Goal: Task Accomplishment & Management: Complete application form

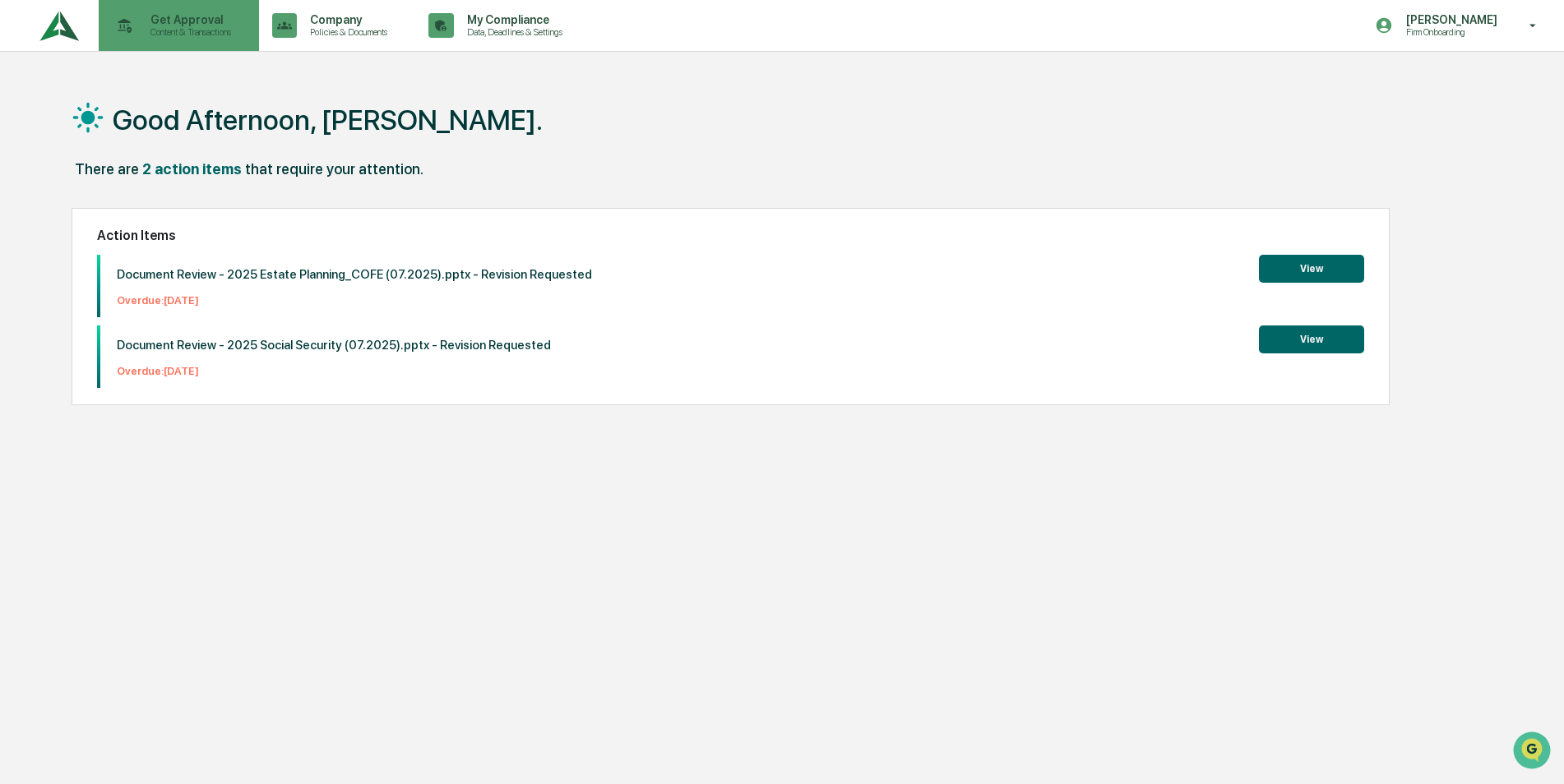
click at [181, 22] on p "Get Approval" at bounding box center [188, 20] width 102 height 13
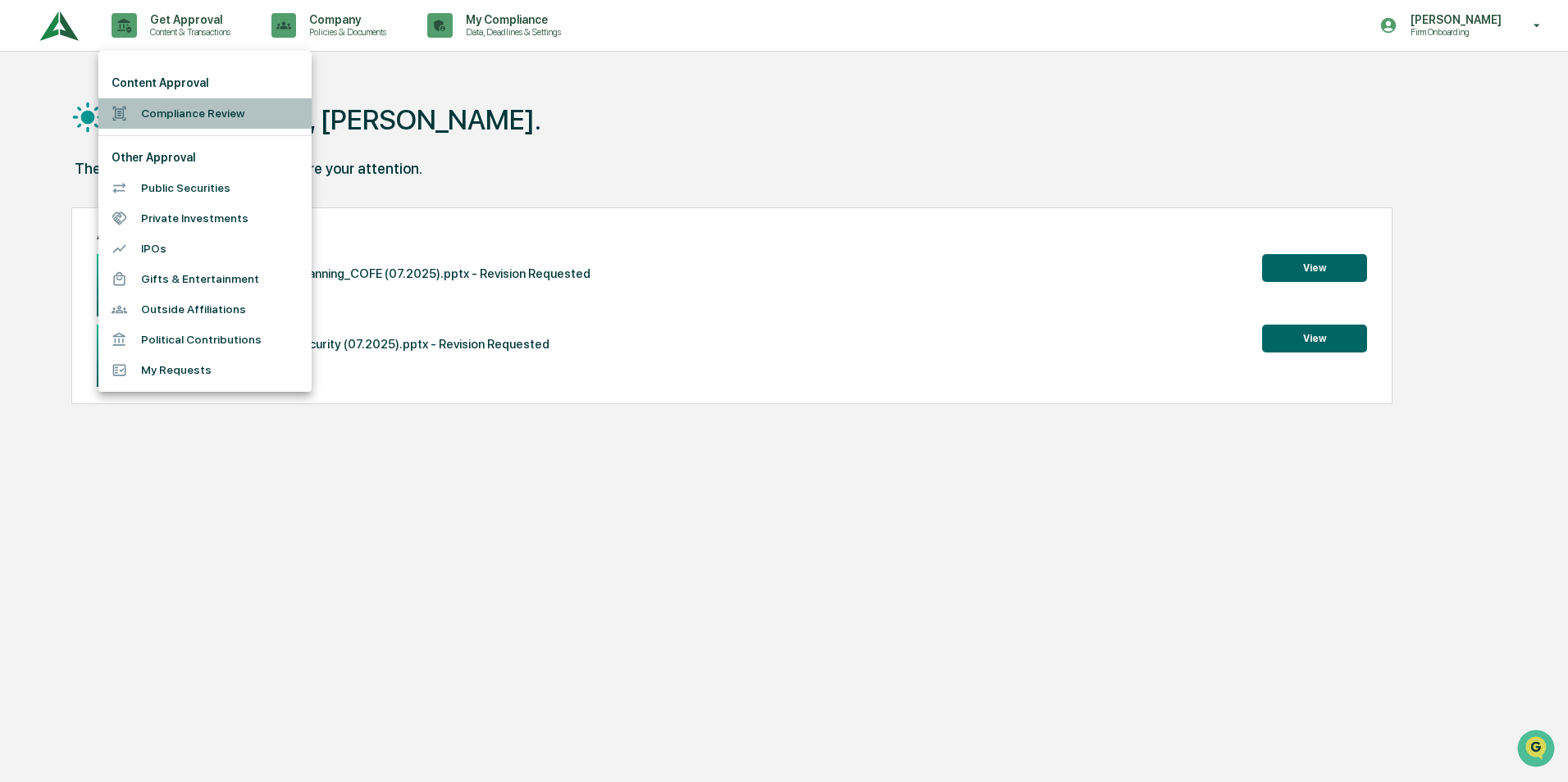
click at [164, 115] on li "Compliance Review" at bounding box center [205, 114] width 213 height 31
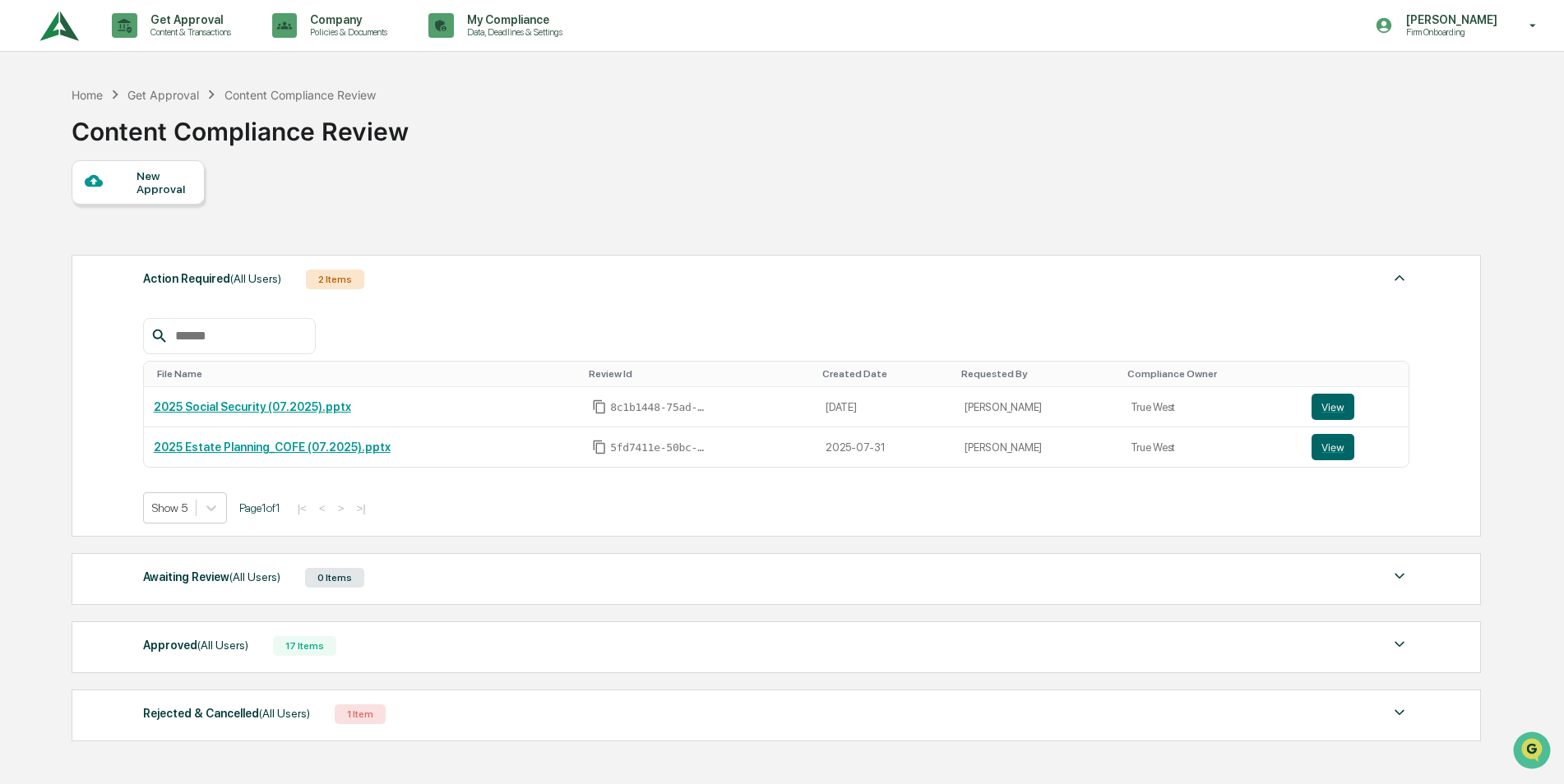
click at [144, 175] on div "New Approval" at bounding box center [164, 182] width 55 height 27
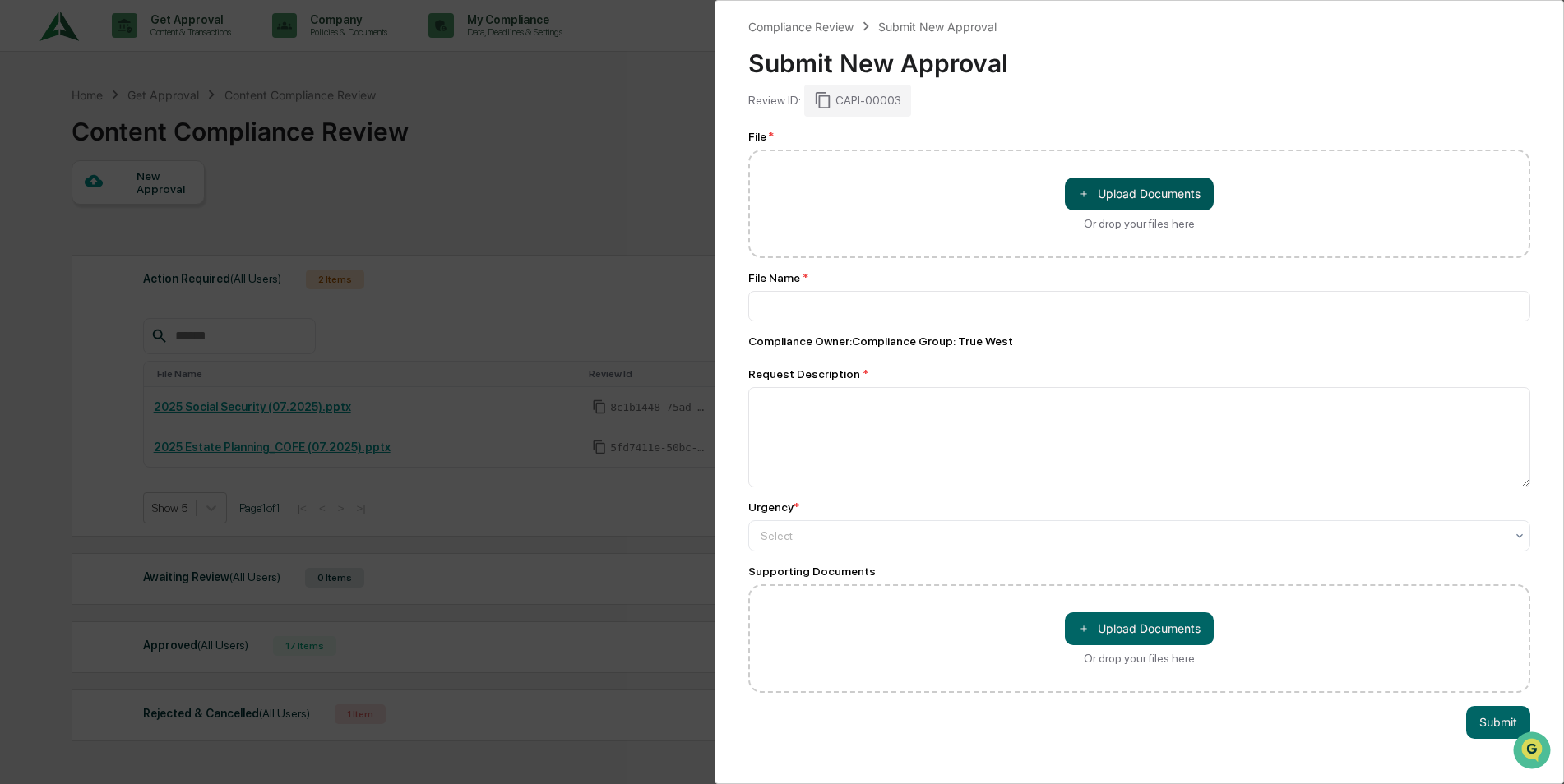
click at [1130, 193] on button "＋ Upload Documents" at bounding box center [1139, 194] width 149 height 33
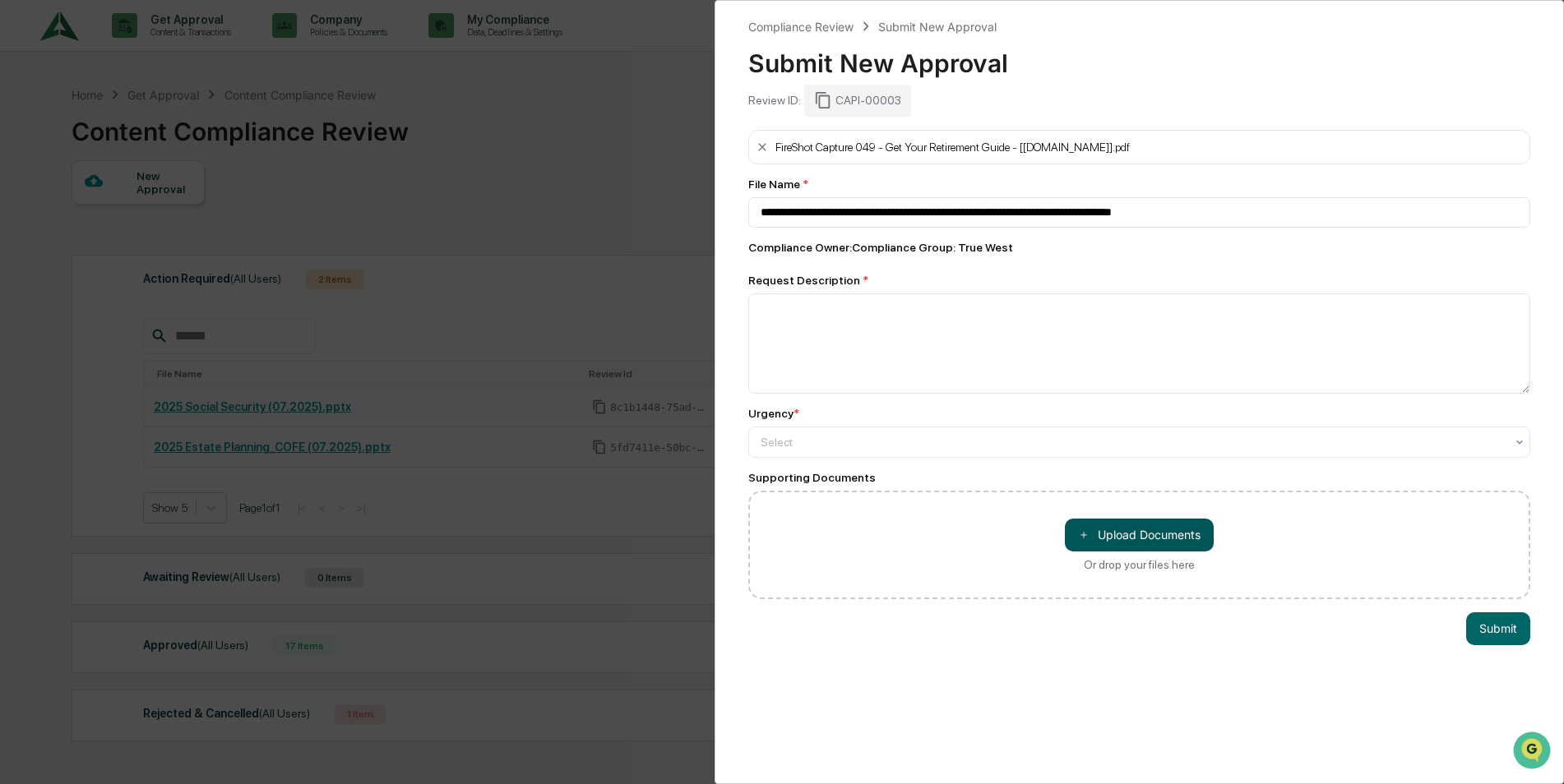
click at [1108, 533] on button "＋ Upload Documents" at bounding box center [1139, 535] width 149 height 33
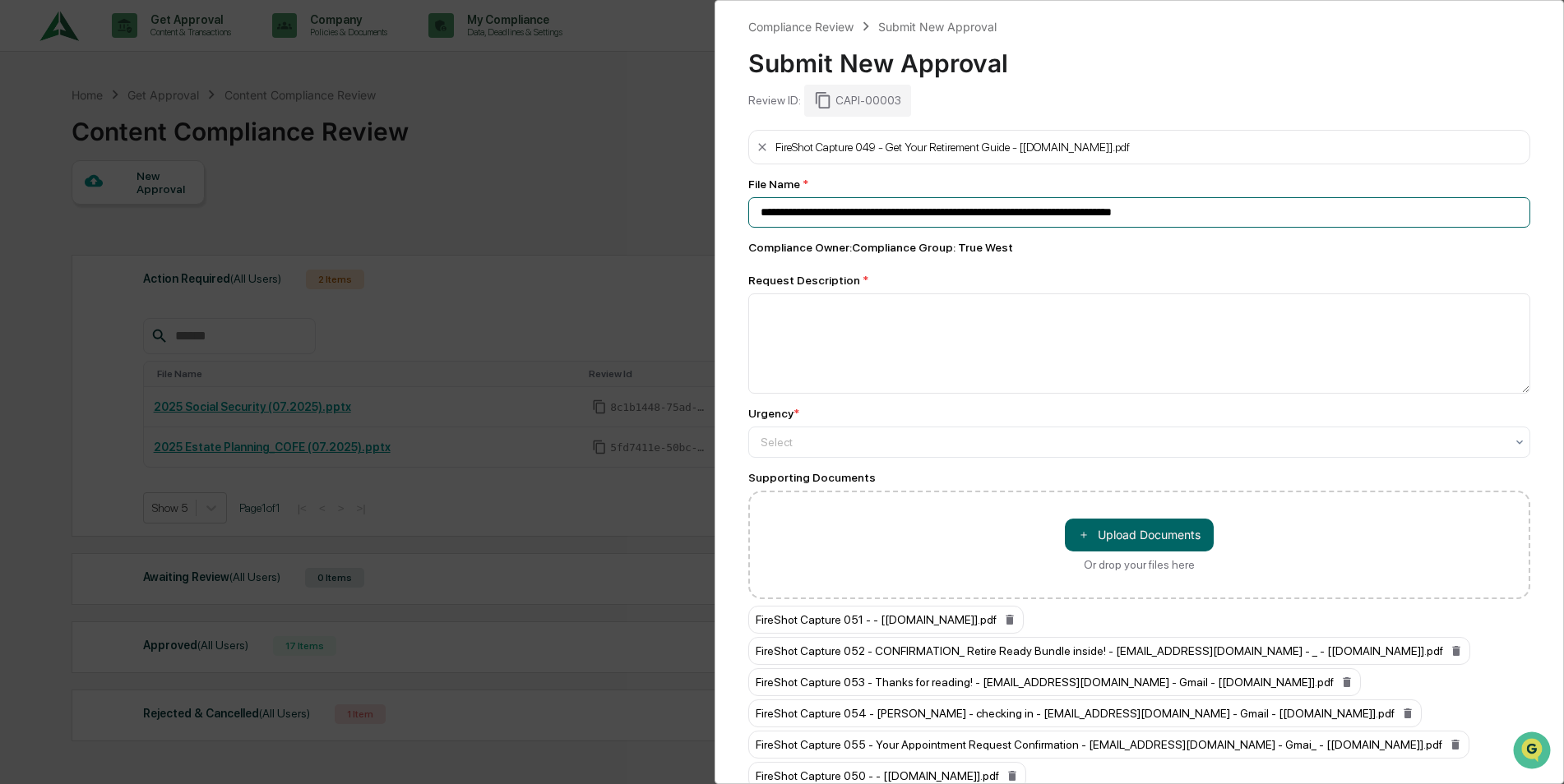
drag, startPoint x: 1146, startPoint y: 222, endPoint x: 687, endPoint y: 215, distance: 459.1
click at [687, 215] on div "**********" at bounding box center [782, 392] width 1564 height 784
type input "**********"
drag, startPoint x: 807, startPoint y: 340, endPoint x: 799, endPoint y: 359, distance: 20.6
click at [805, 340] on textarea at bounding box center [1139, 344] width 782 height 100
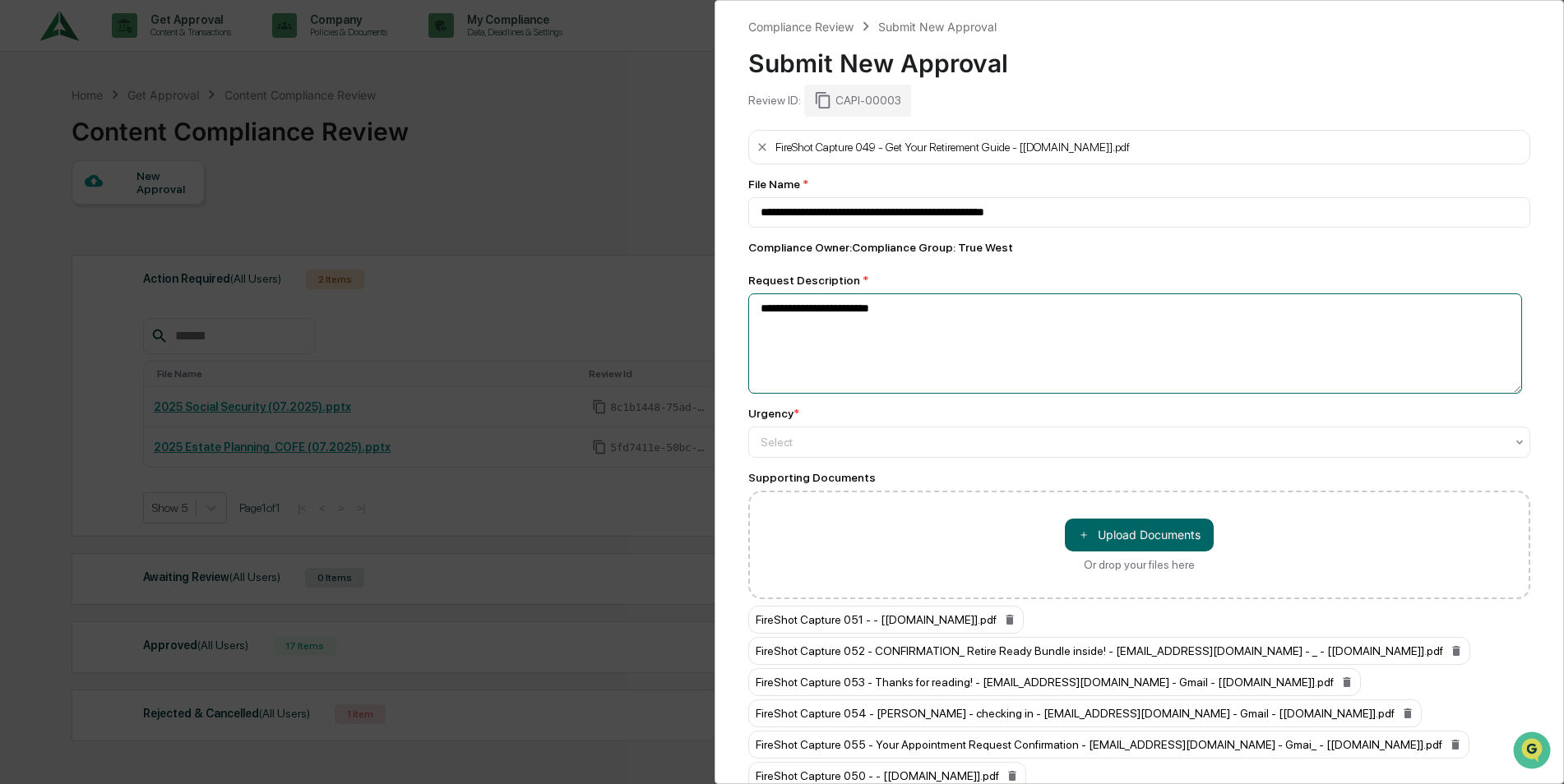
type textarea "**********"
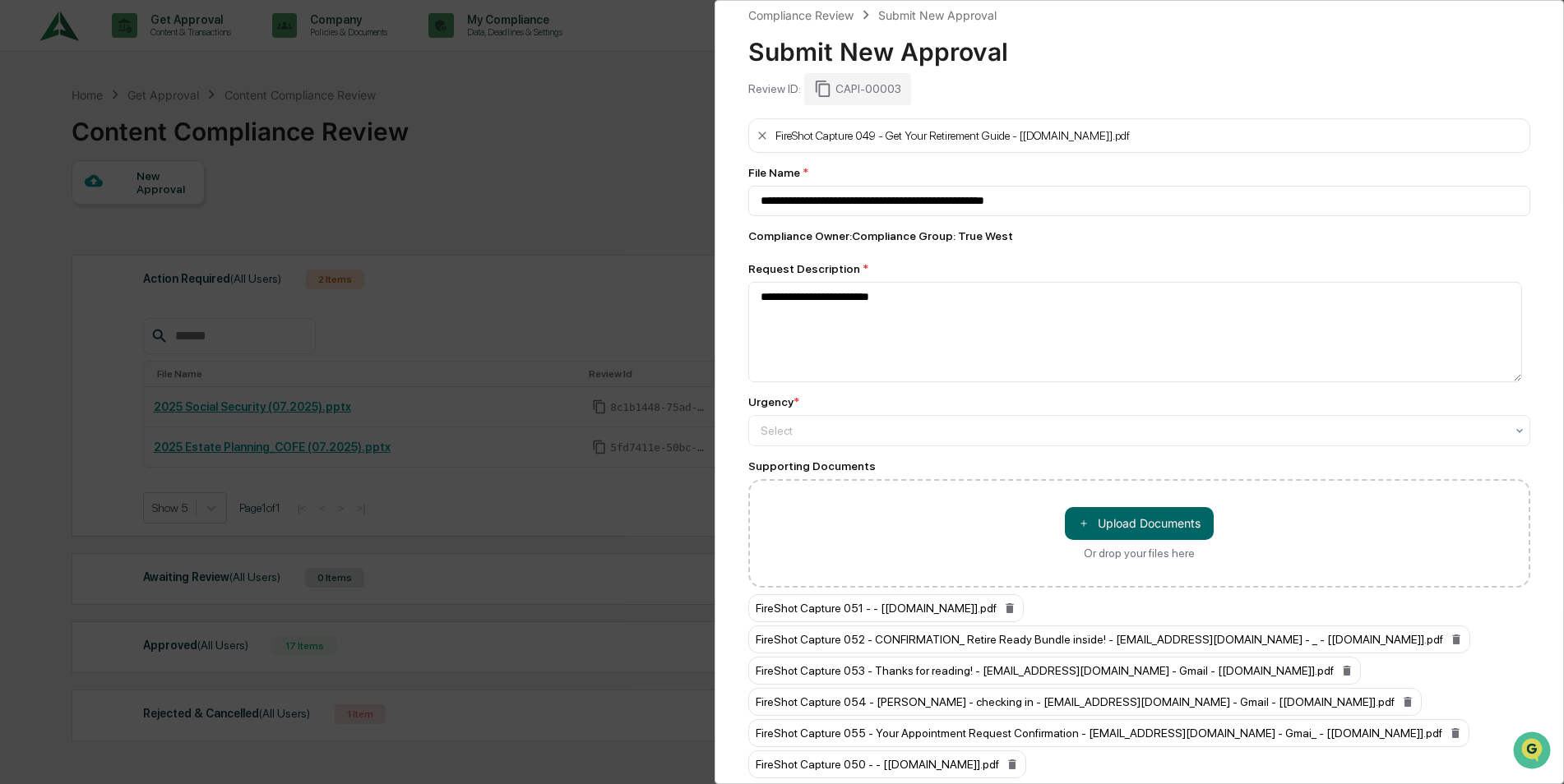
scroll to position [87, 0]
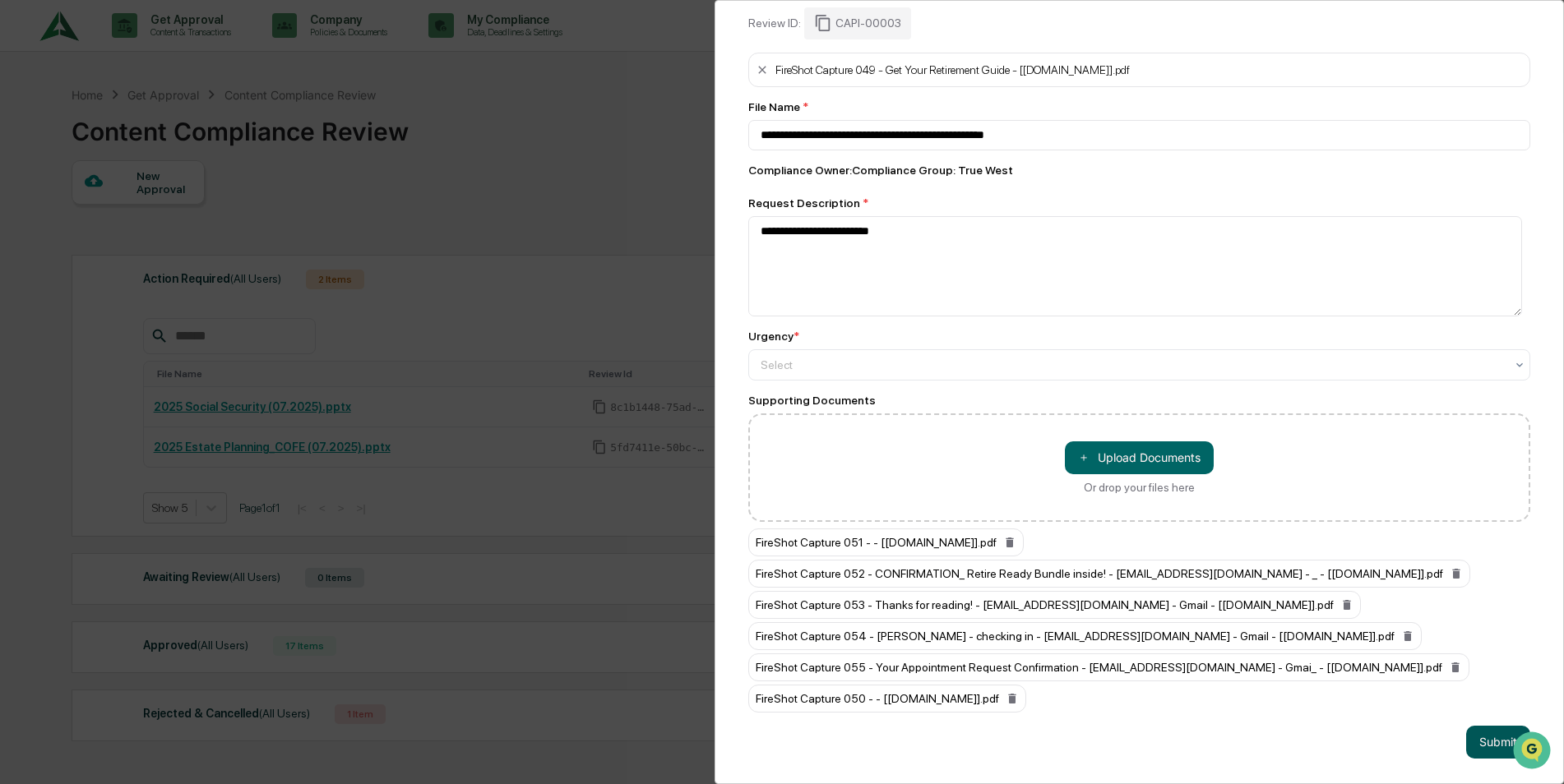
click at [1477, 734] on button "Submit" at bounding box center [1498, 742] width 64 height 33
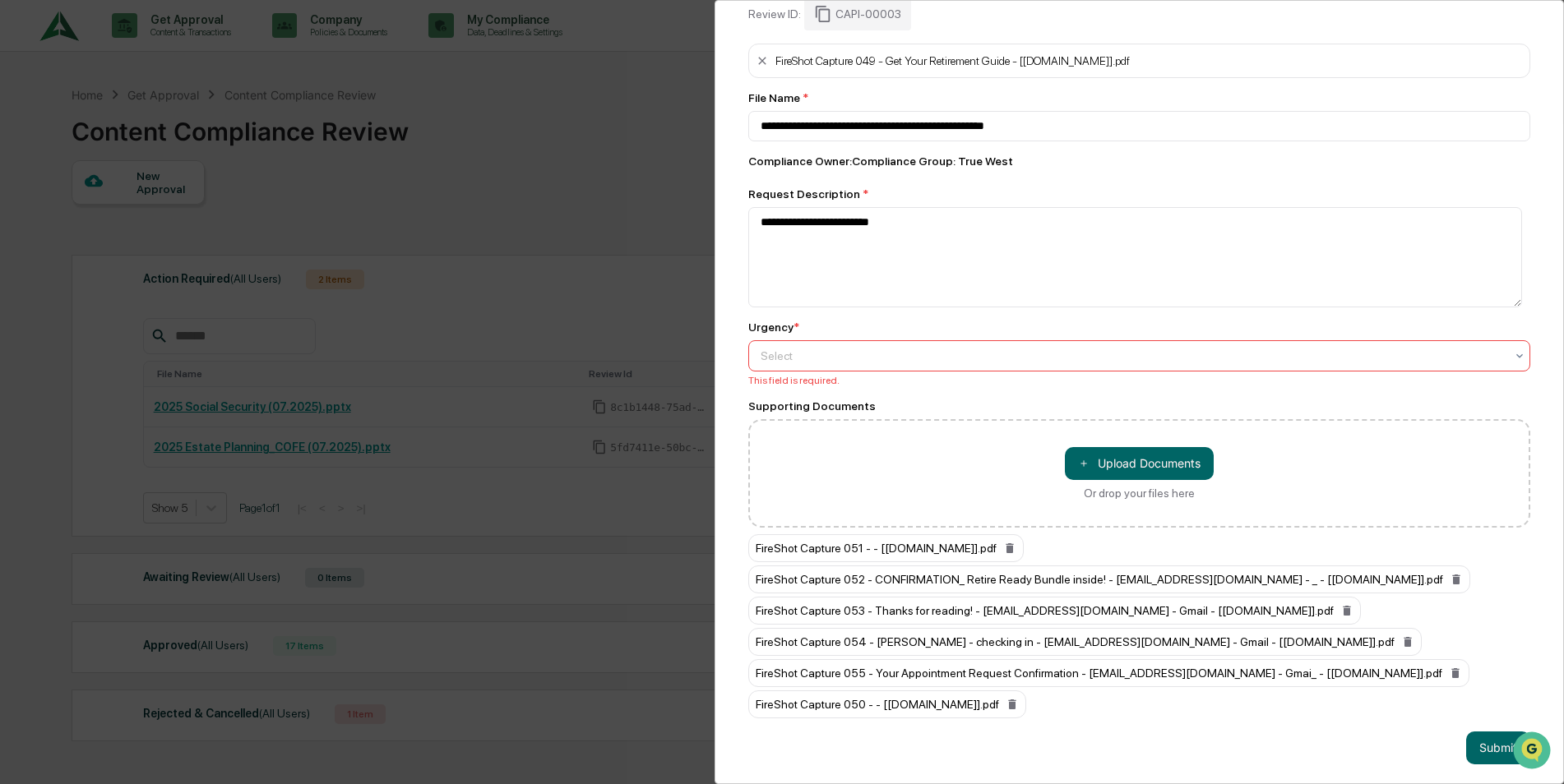
click at [932, 359] on div at bounding box center [1133, 356] width 745 height 17
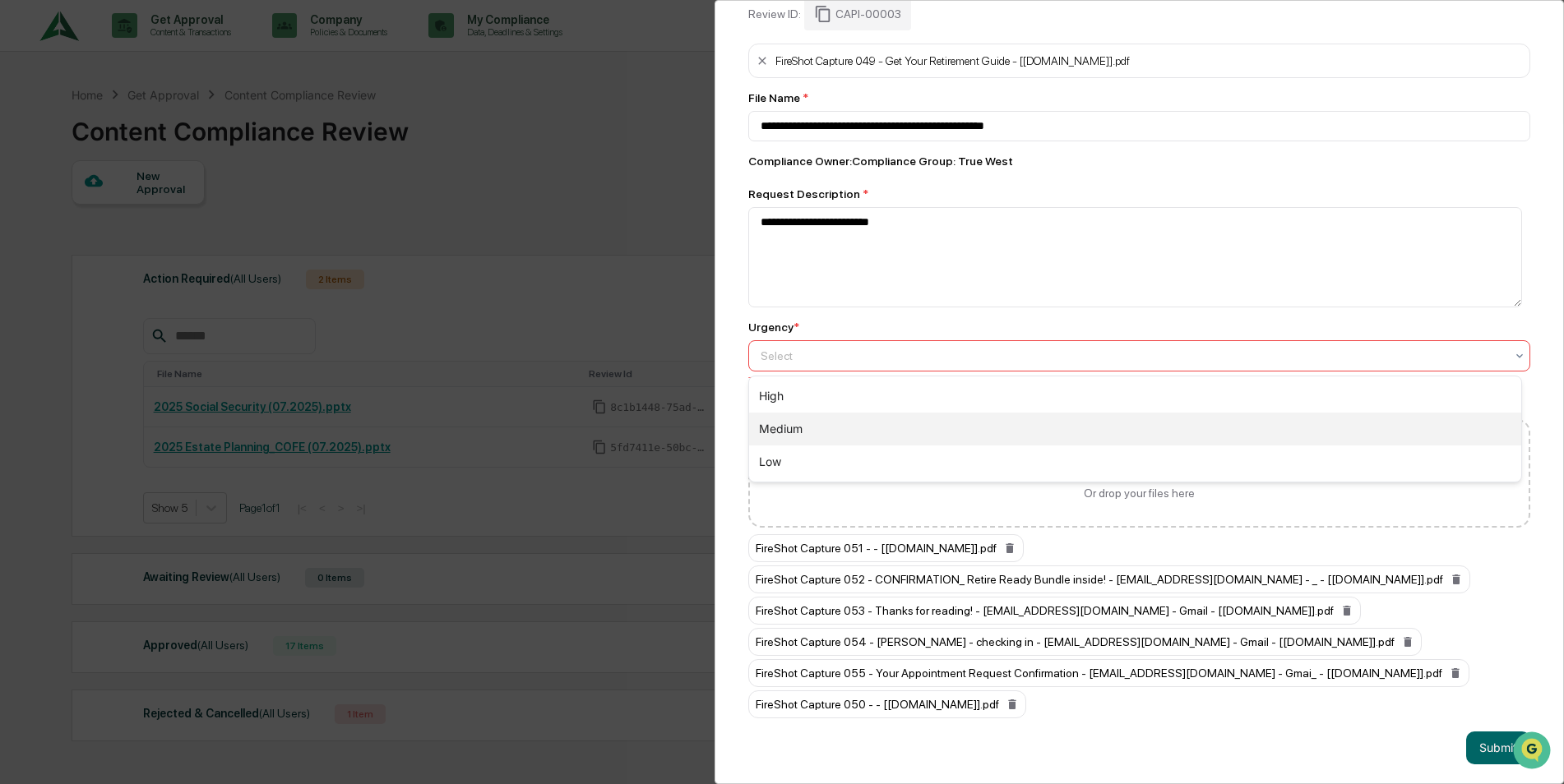
click at [895, 430] on div "Medium" at bounding box center [1135, 429] width 772 height 33
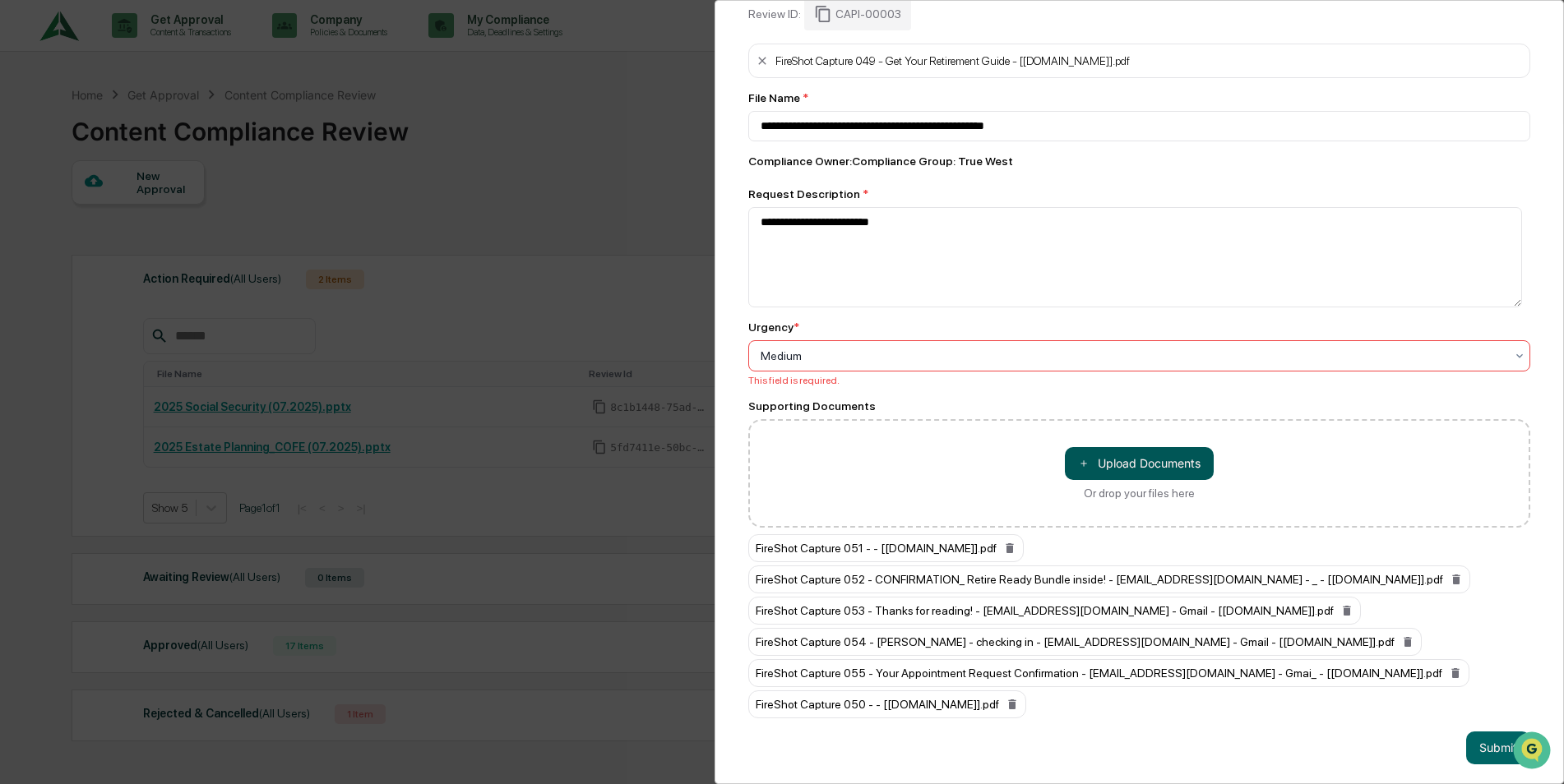
click at [1156, 465] on button "＋ Upload Documents" at bounding box center [1139, 464] width 149 height 33
click at [1481, 742] on button "Submit" at bounding box center [1498, 748] width 64 height 33
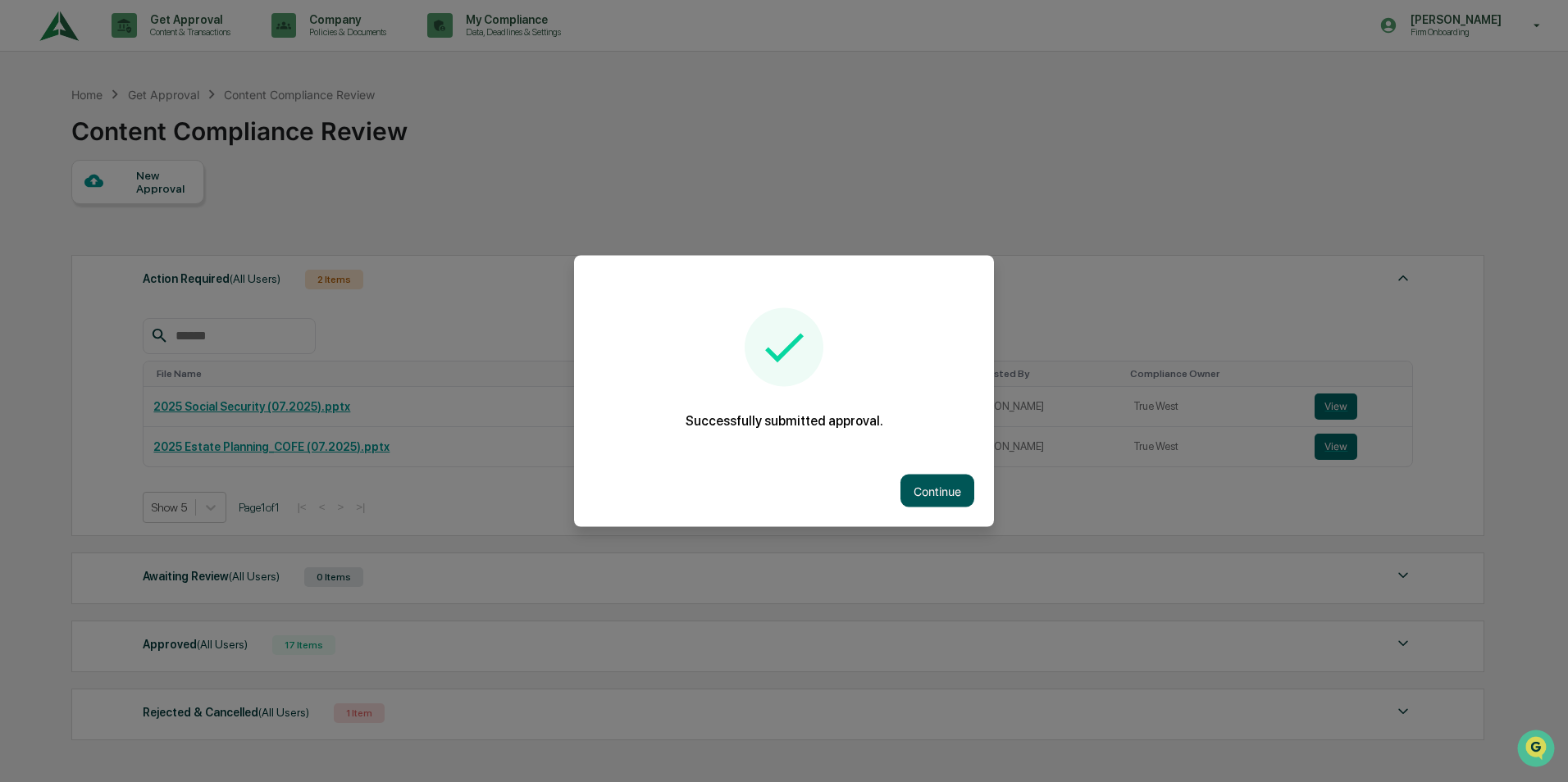
click at [950, 482] on button "Continue" at bounding box center [937, 491] width 74 height 33
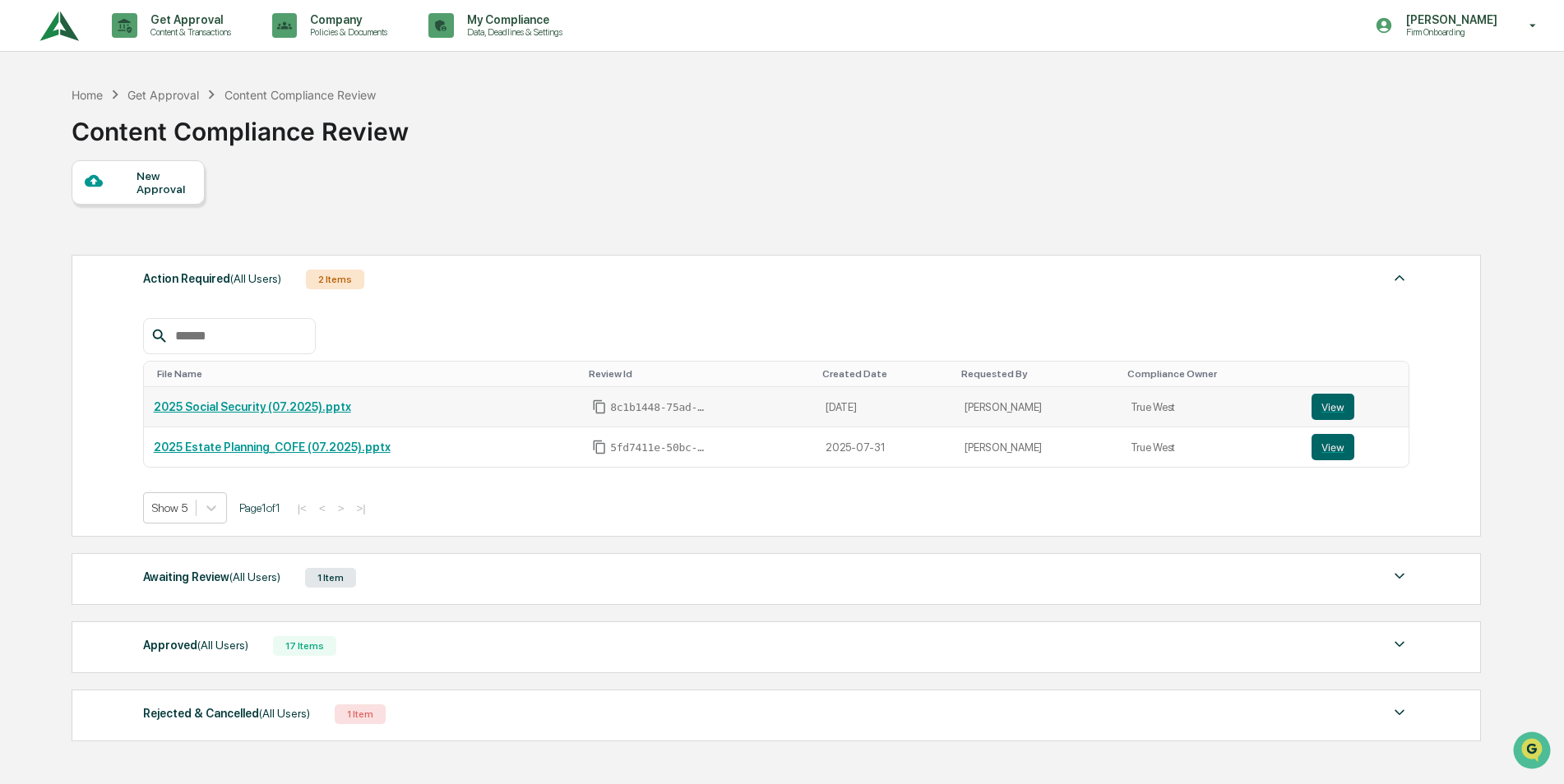
click at [293, 402] on link "2025 Social Security (07.2025).pptx" at bounding box center [252, 407] width 197 height 13
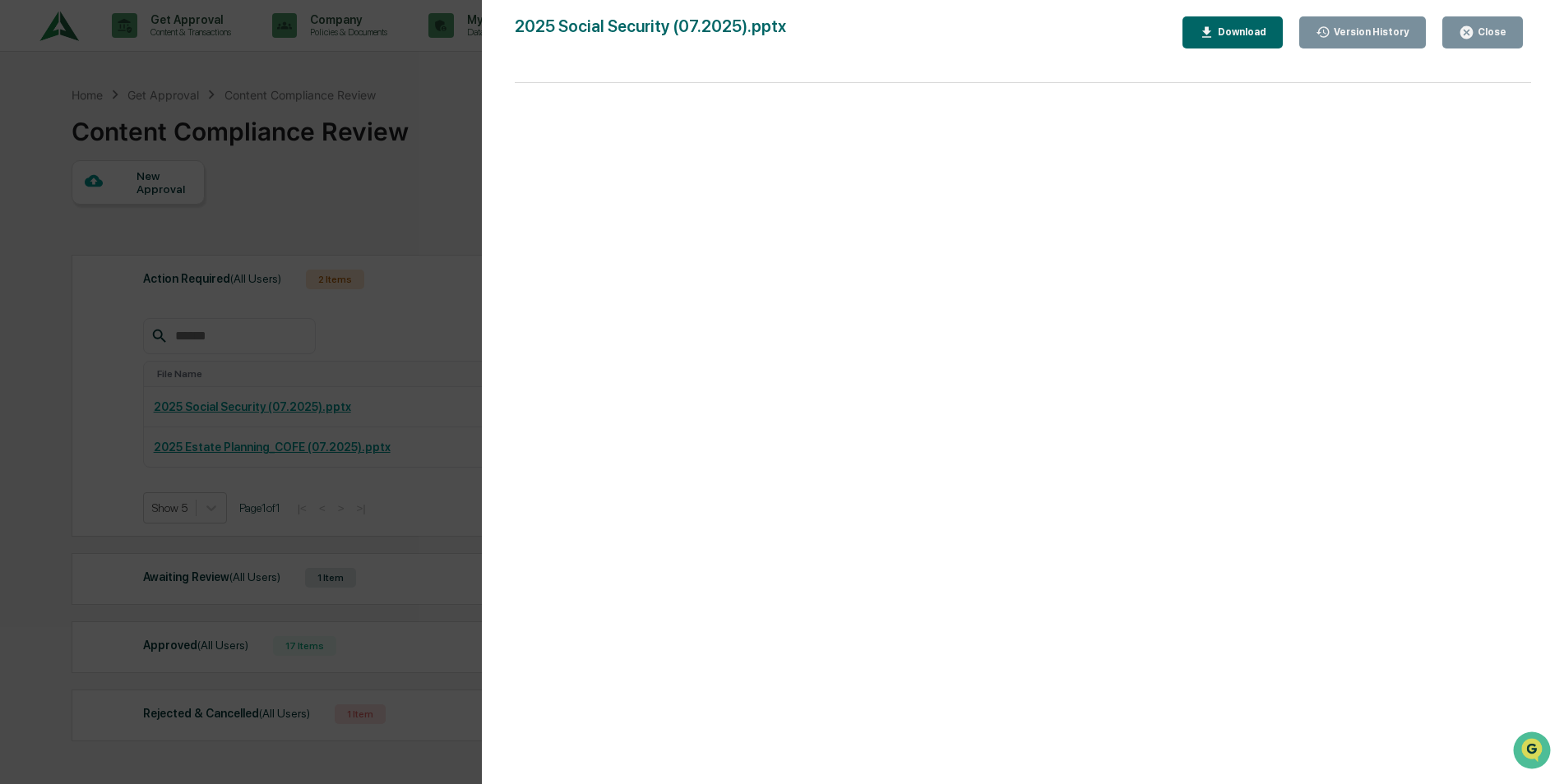
click at [1480, 32] on div "Close" at bounding box center [1491, 32] width 32 height 12
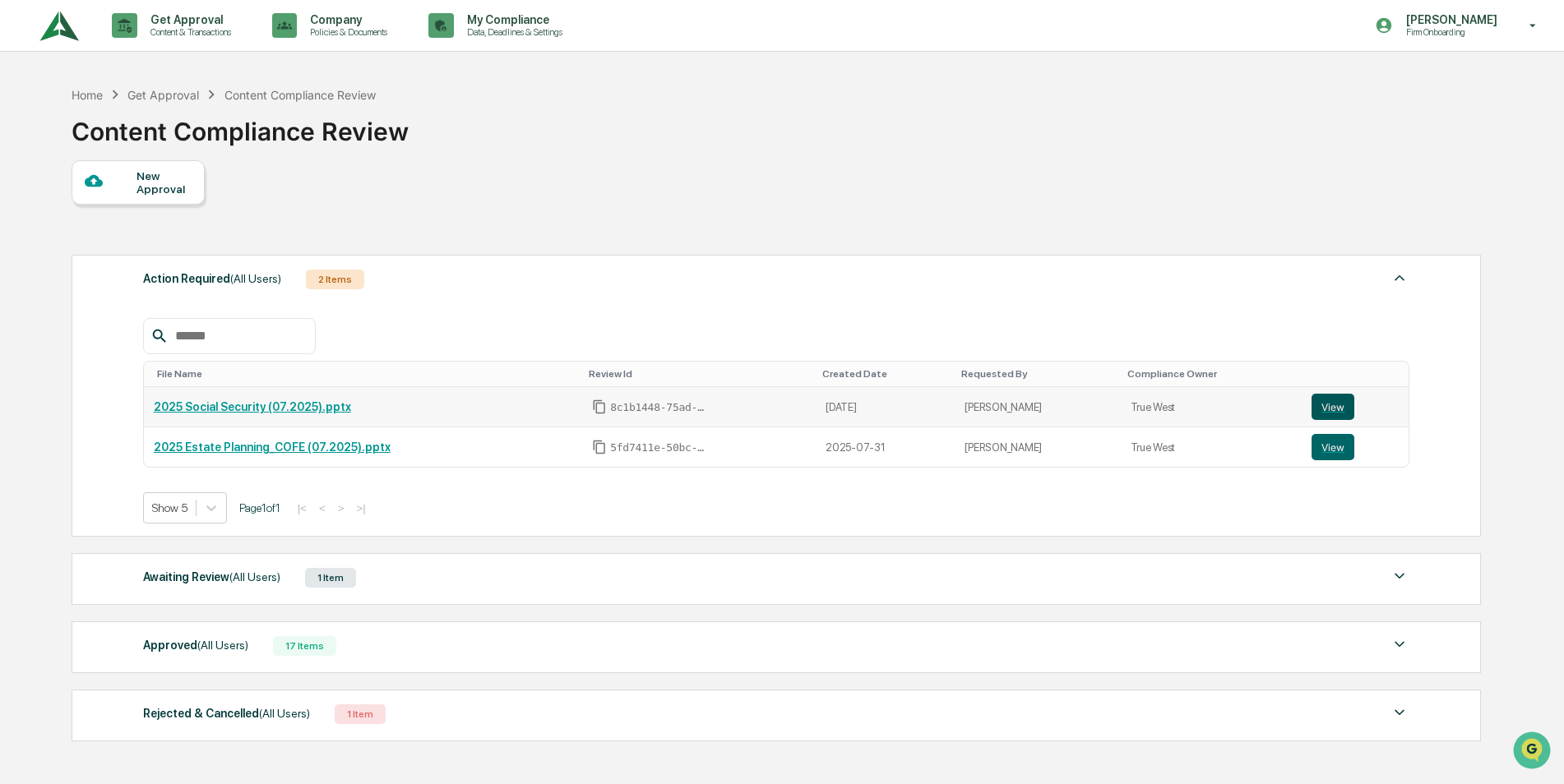
click at [1325, 408] on button "View" at bounding box center [1332, 407] width 42 height 27
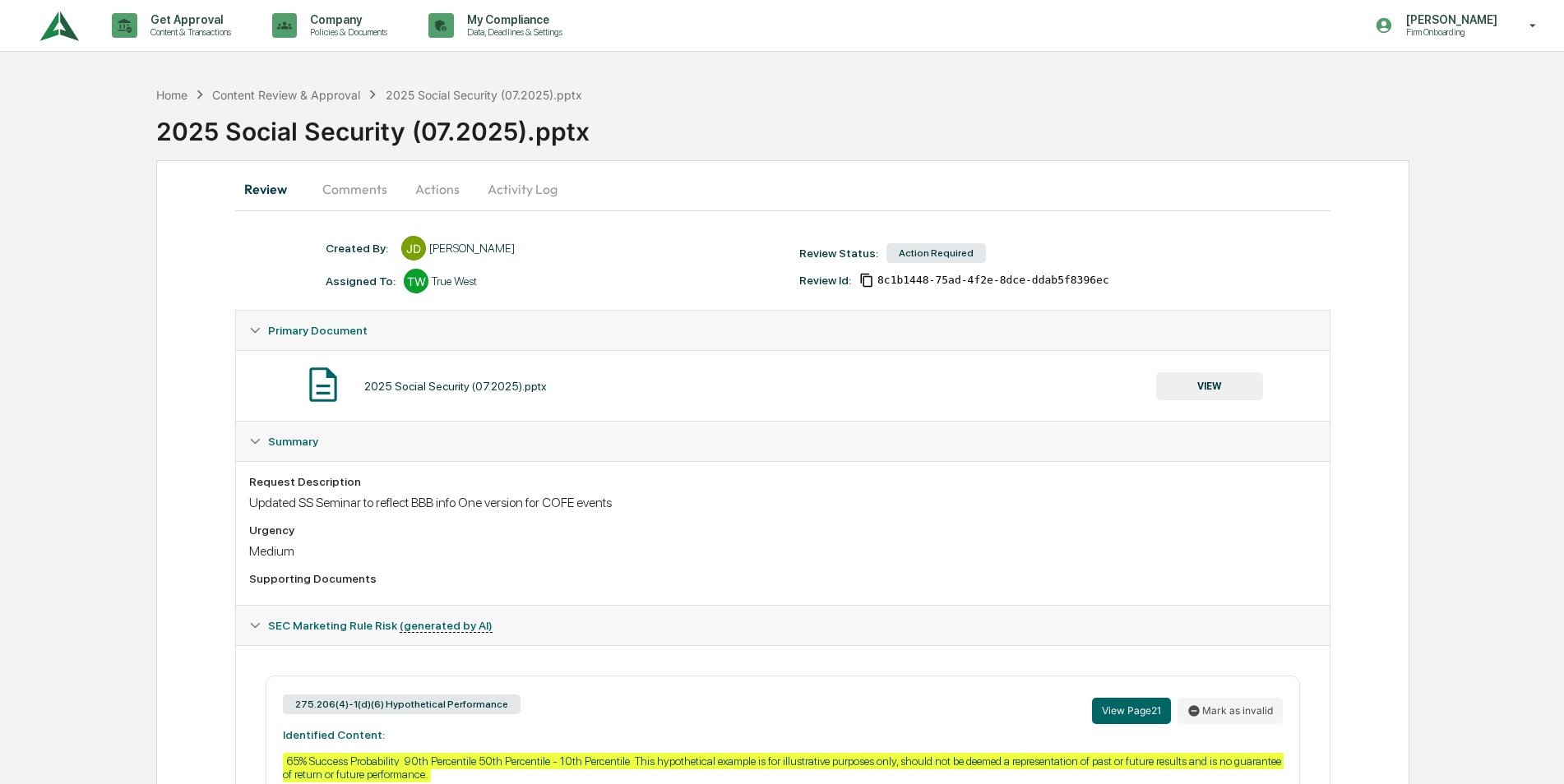
click at [428, 196] on button "Actions" at bounding box center [437, 188] width 74 height 39
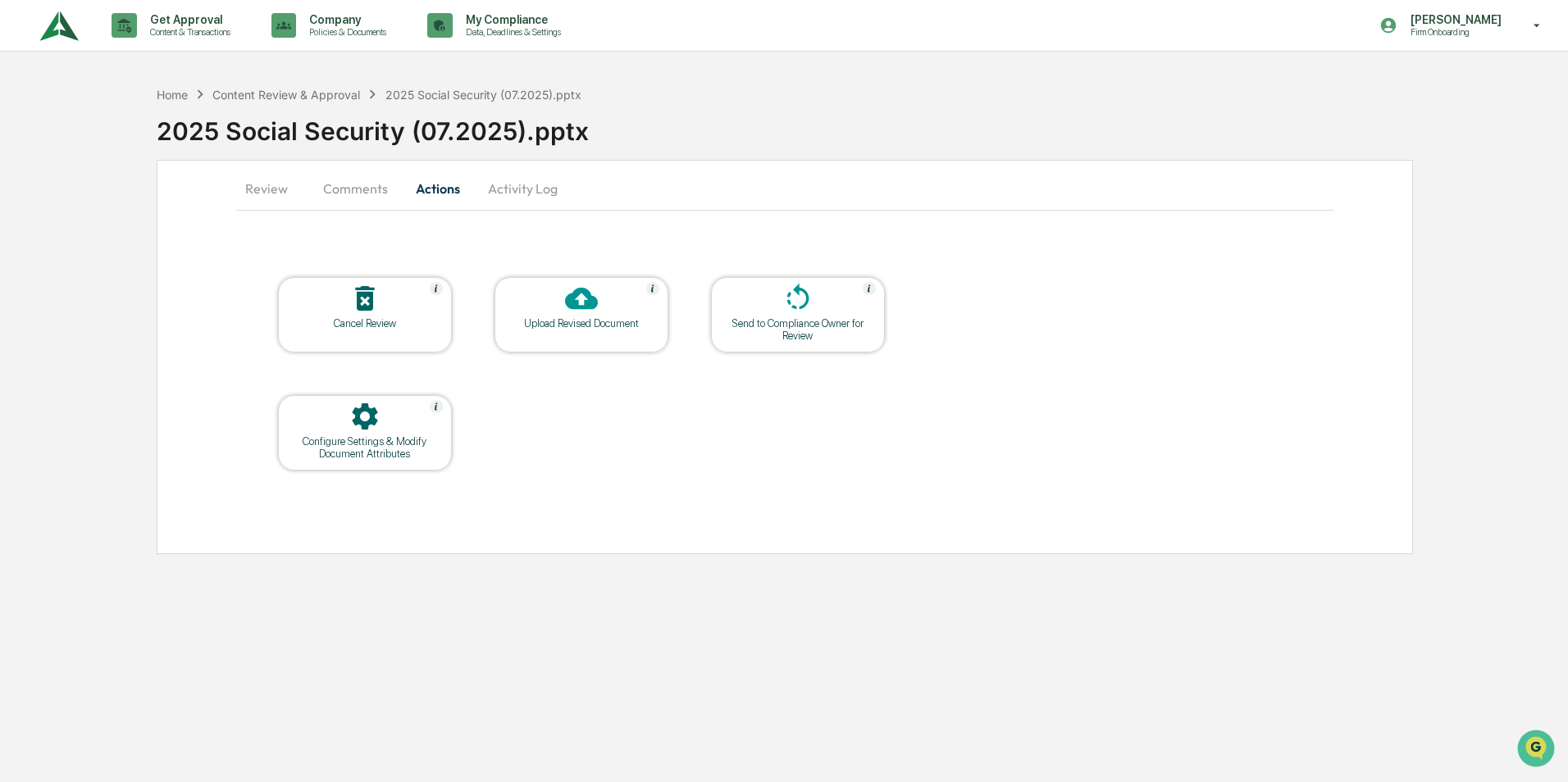
click at [584, 310] on icon at bounding box center [581, 299] width 33 height 33
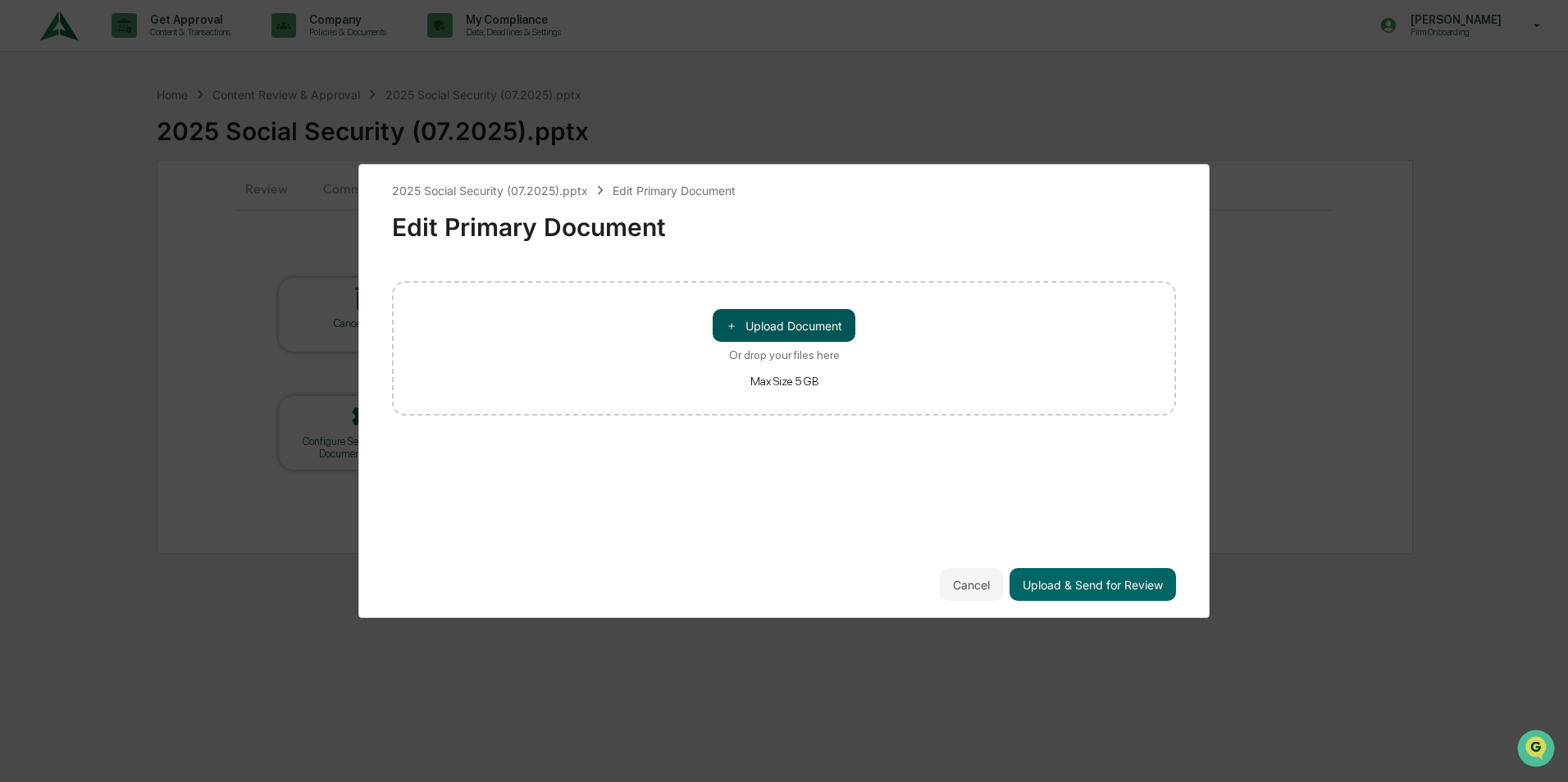
click at [773, 320] on button "＋ Upload Document" at bounding box center [784, 325] width 143 height 33
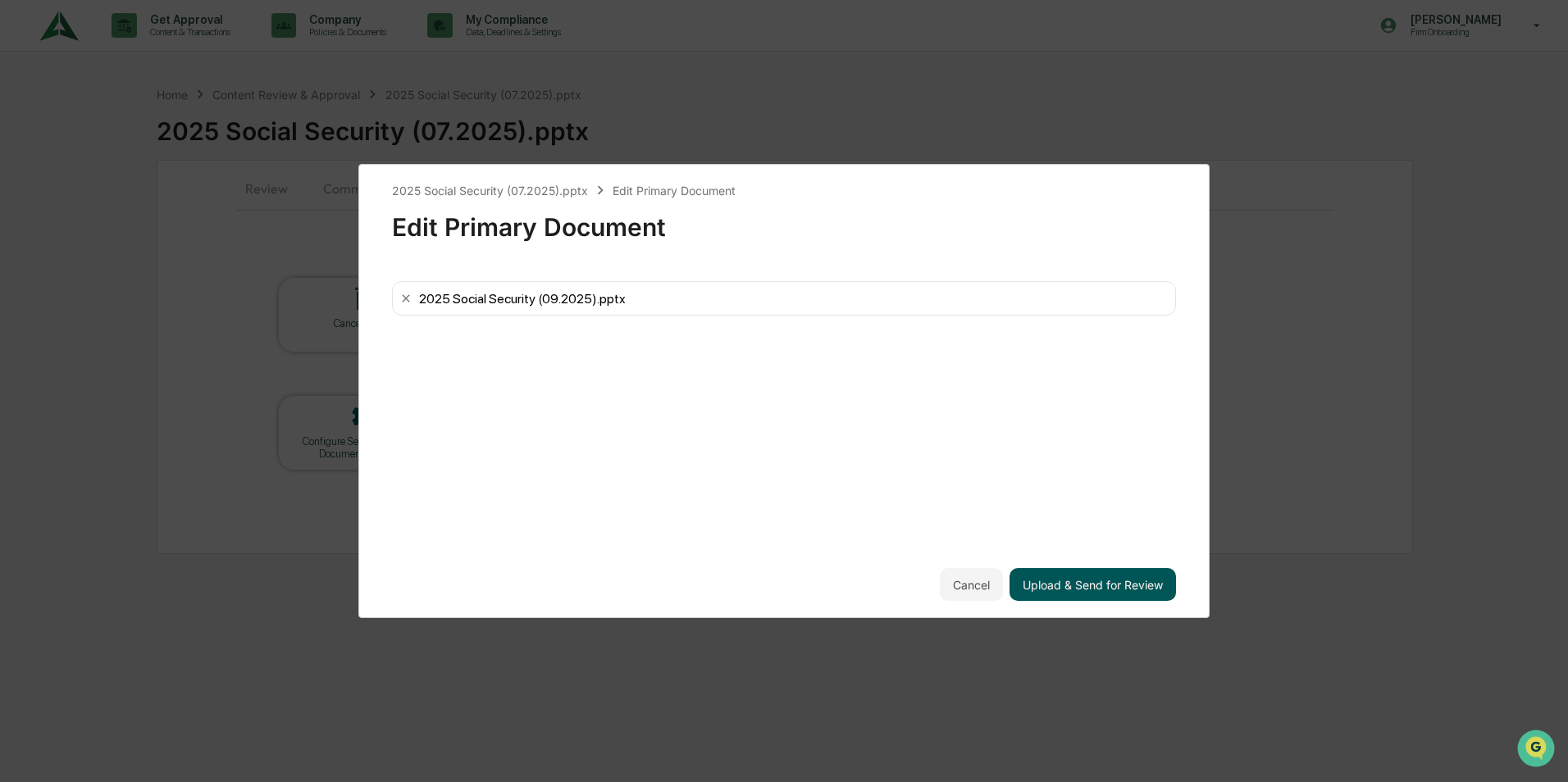
click at [1051, 591] on button "Upload & Send for Review" at bounding box center [1093, 584] width 166 height 33
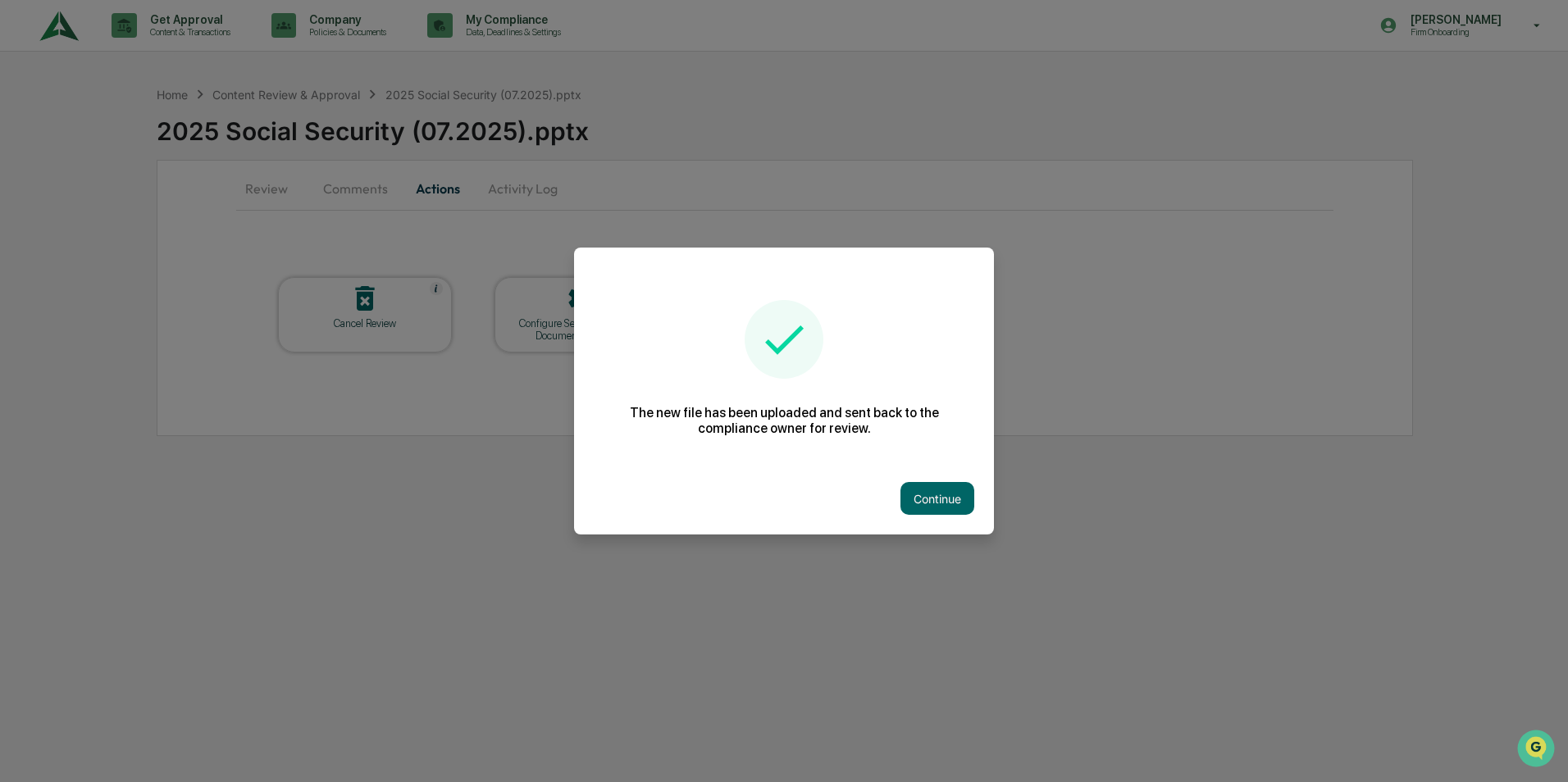
click at [933, 490] on button "Continue" at bounding box center [937, 499] width 74 height 33
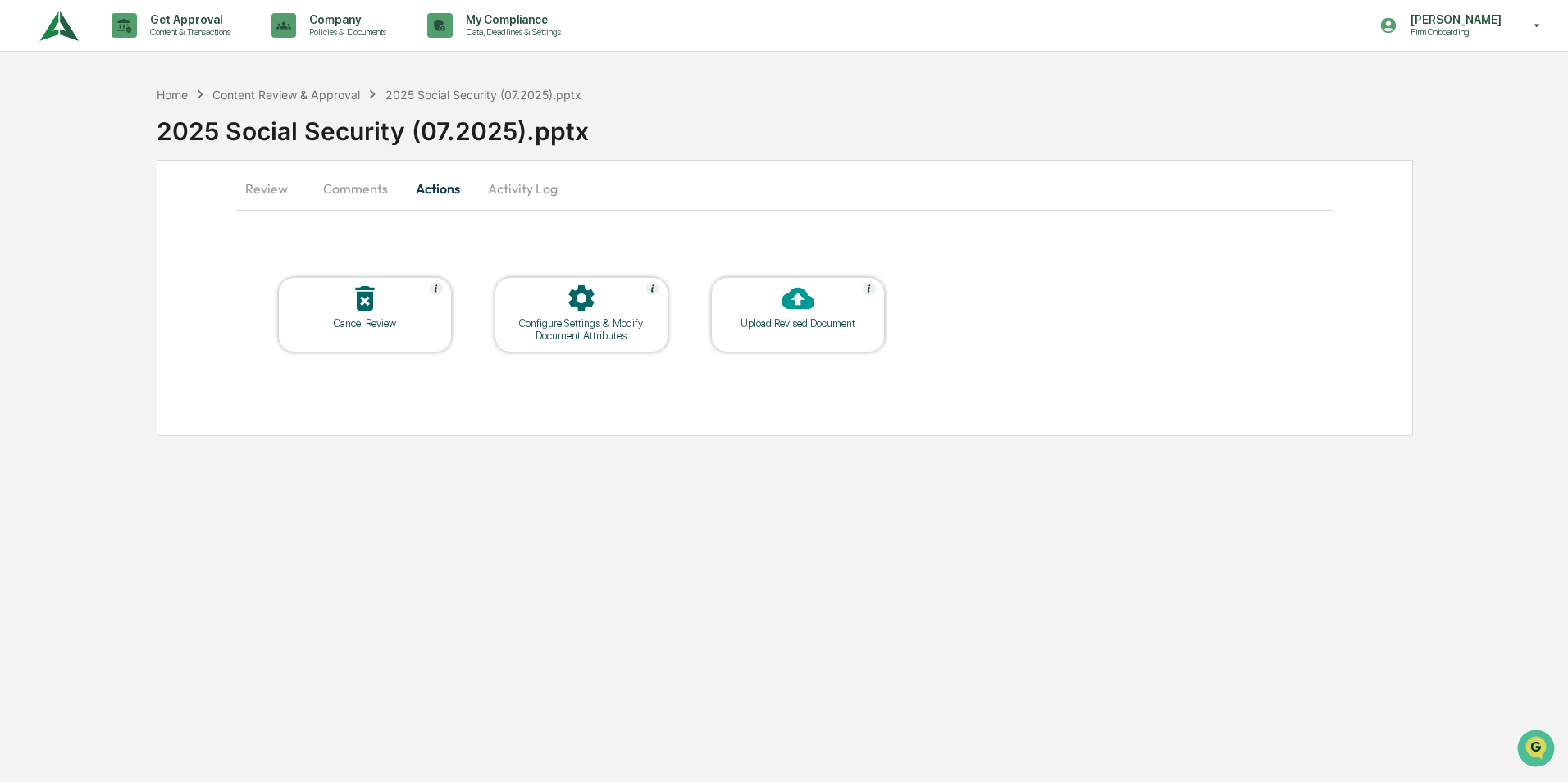
click at [799, 299] on icon at bounding box center [798, 299] width 33 height 33
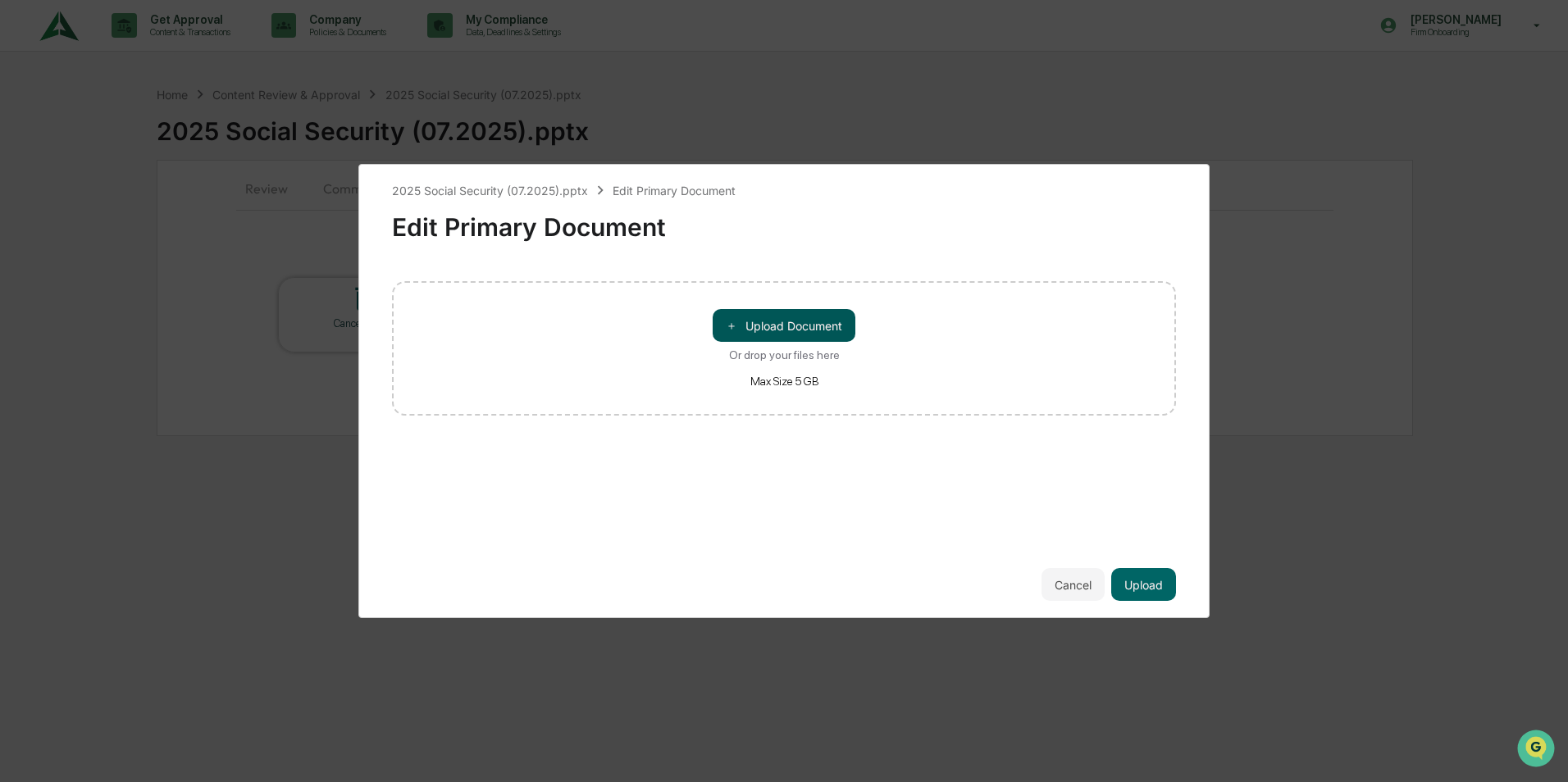
click at [777, 325] on button "＋ Upload Document" at bounding box center [784, 325] width 143 height 33
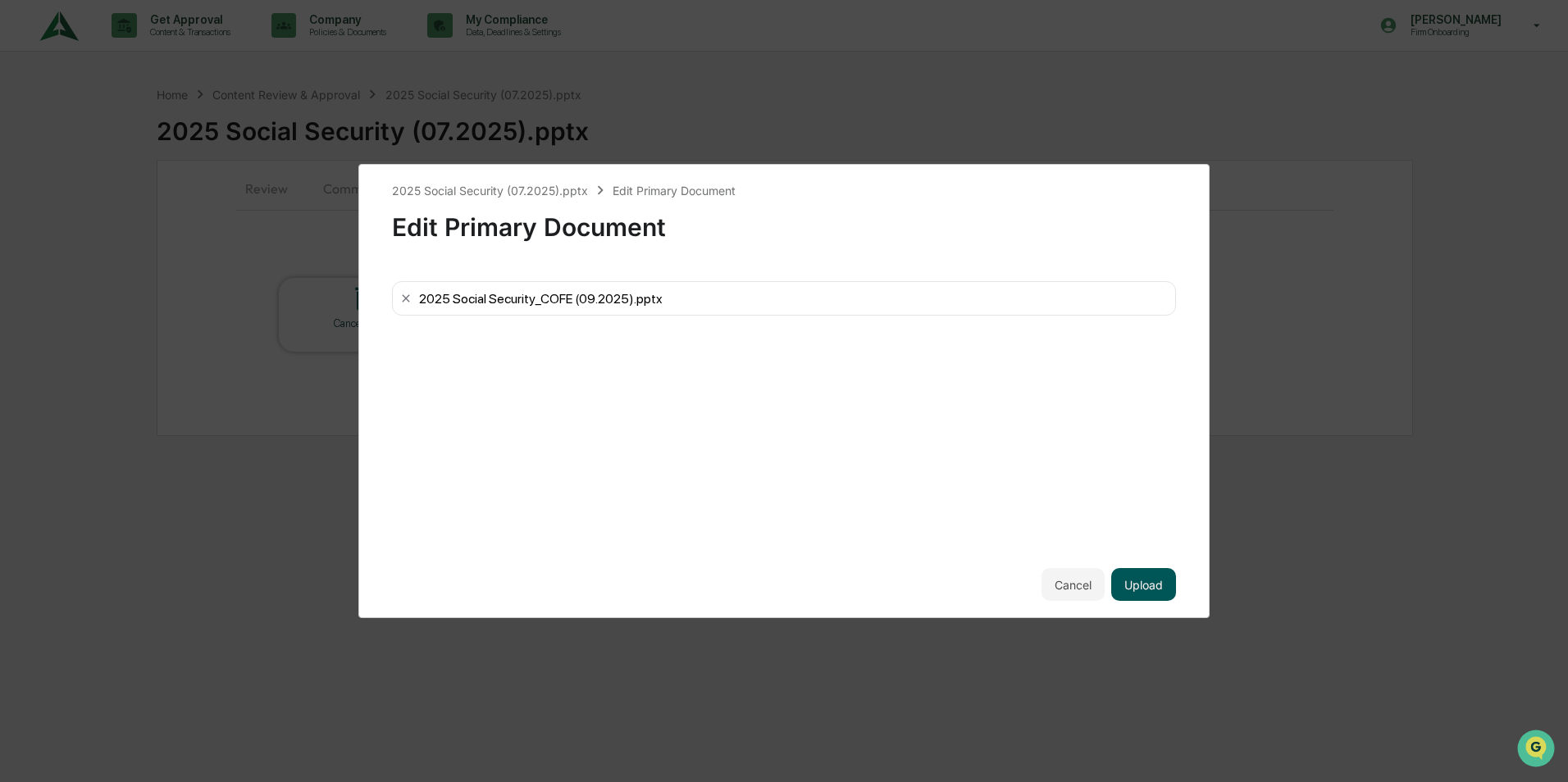
click at [1152, 583] on button "Upload" at bounding box center [1144, 584] width 65 height 33
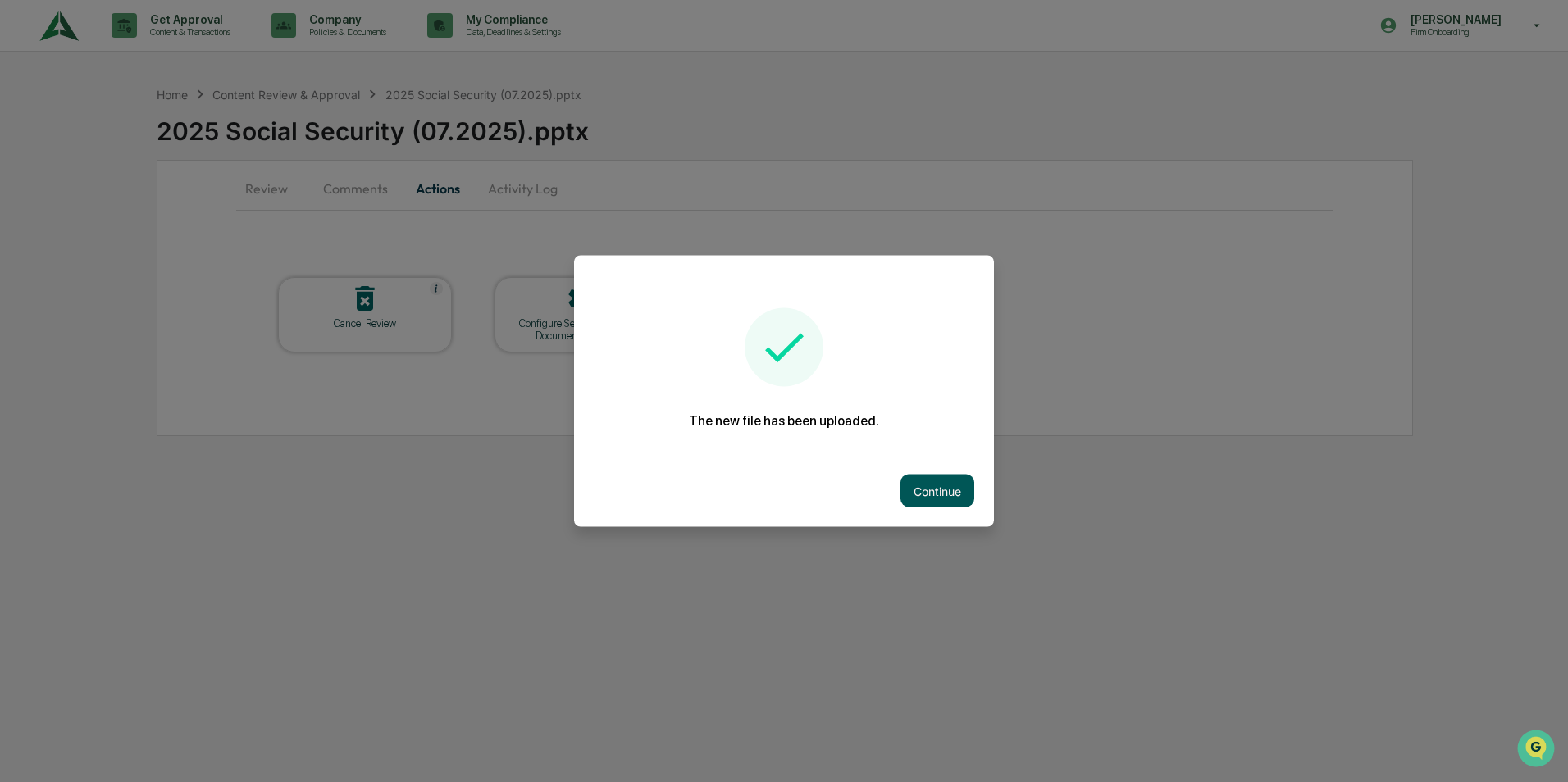
click at [936, 481] on button "Continue" at bounding box center [937, 491] width 74 height 33
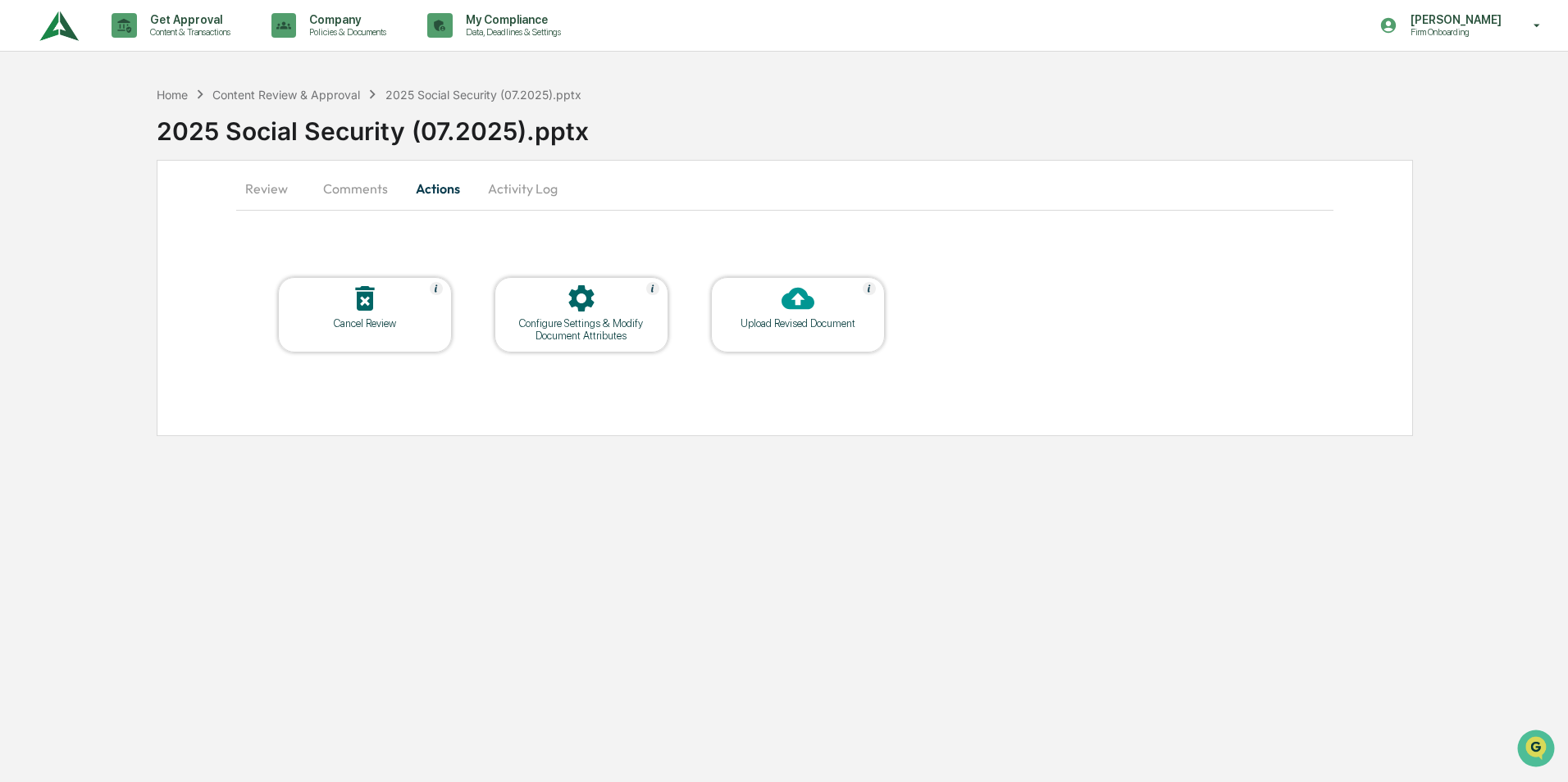
click at [354, 188] on button "Comments" at bounding box center [355, 188] width 91 height 39
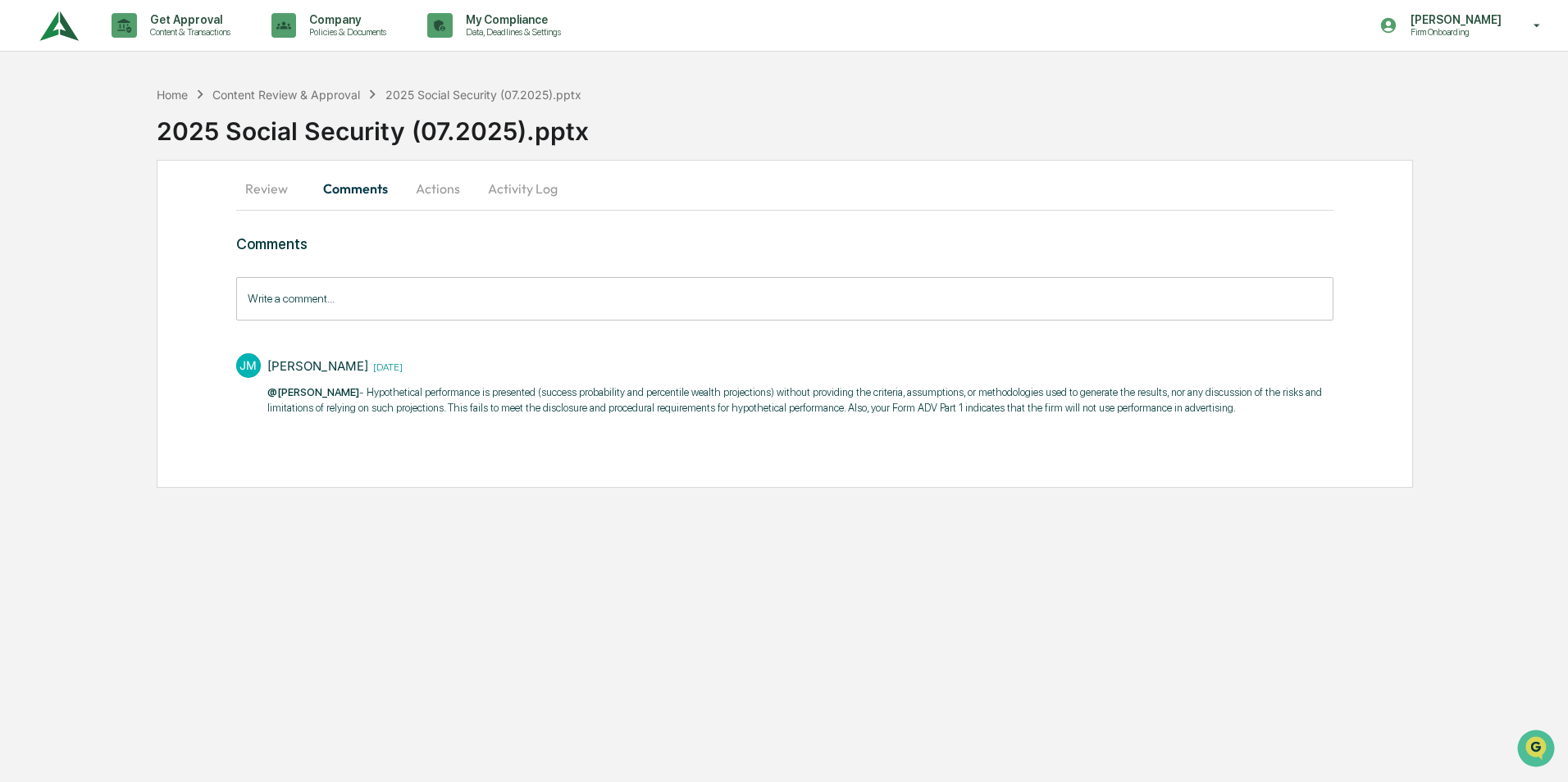
click at [348, 300] on input "Write a comment..." at bounding box center [784, 299] width 1097 height 43
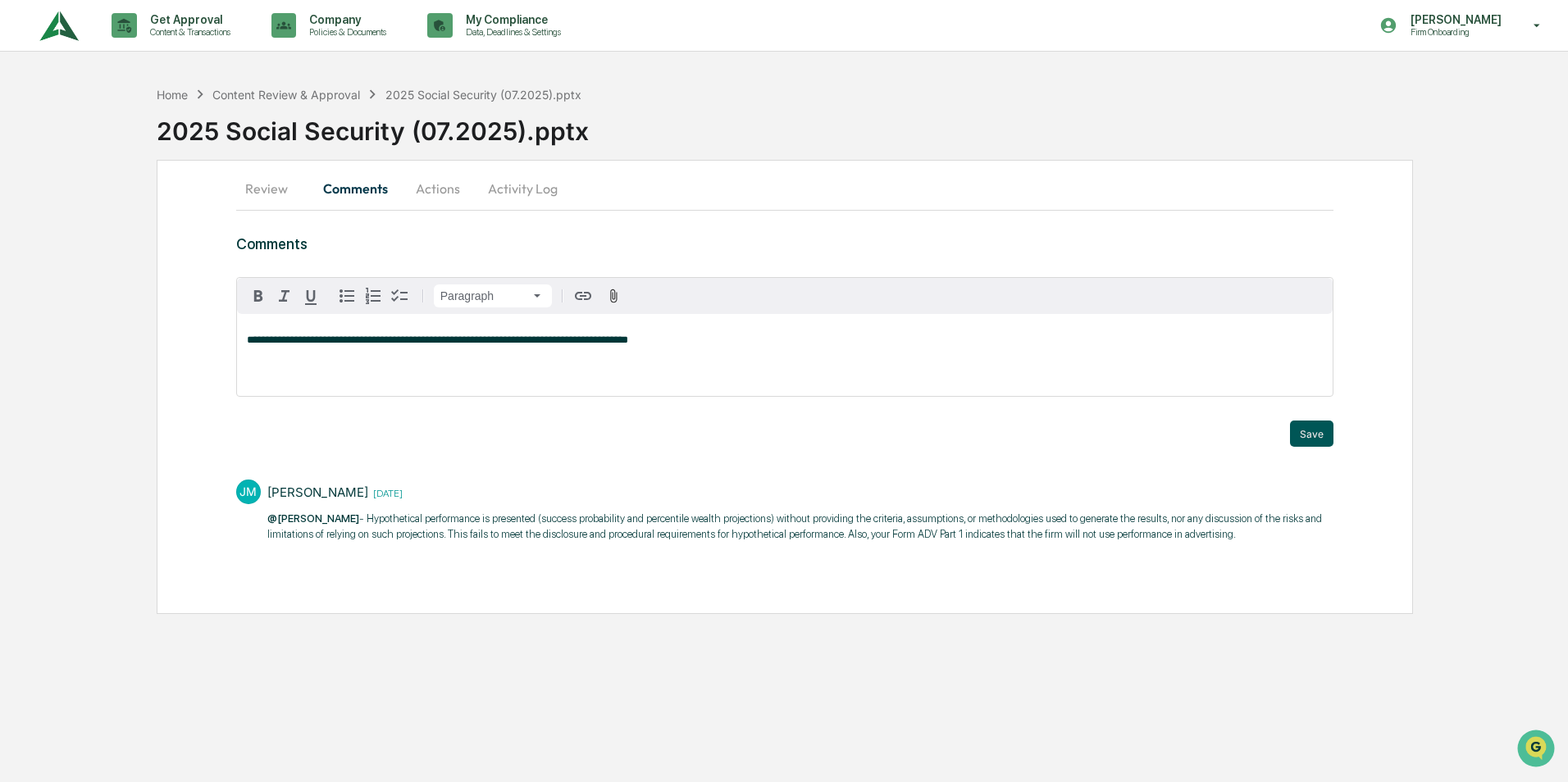
click at [1299, 436] on button "Save" at bounding box center [1311, 434] width 43 height 27
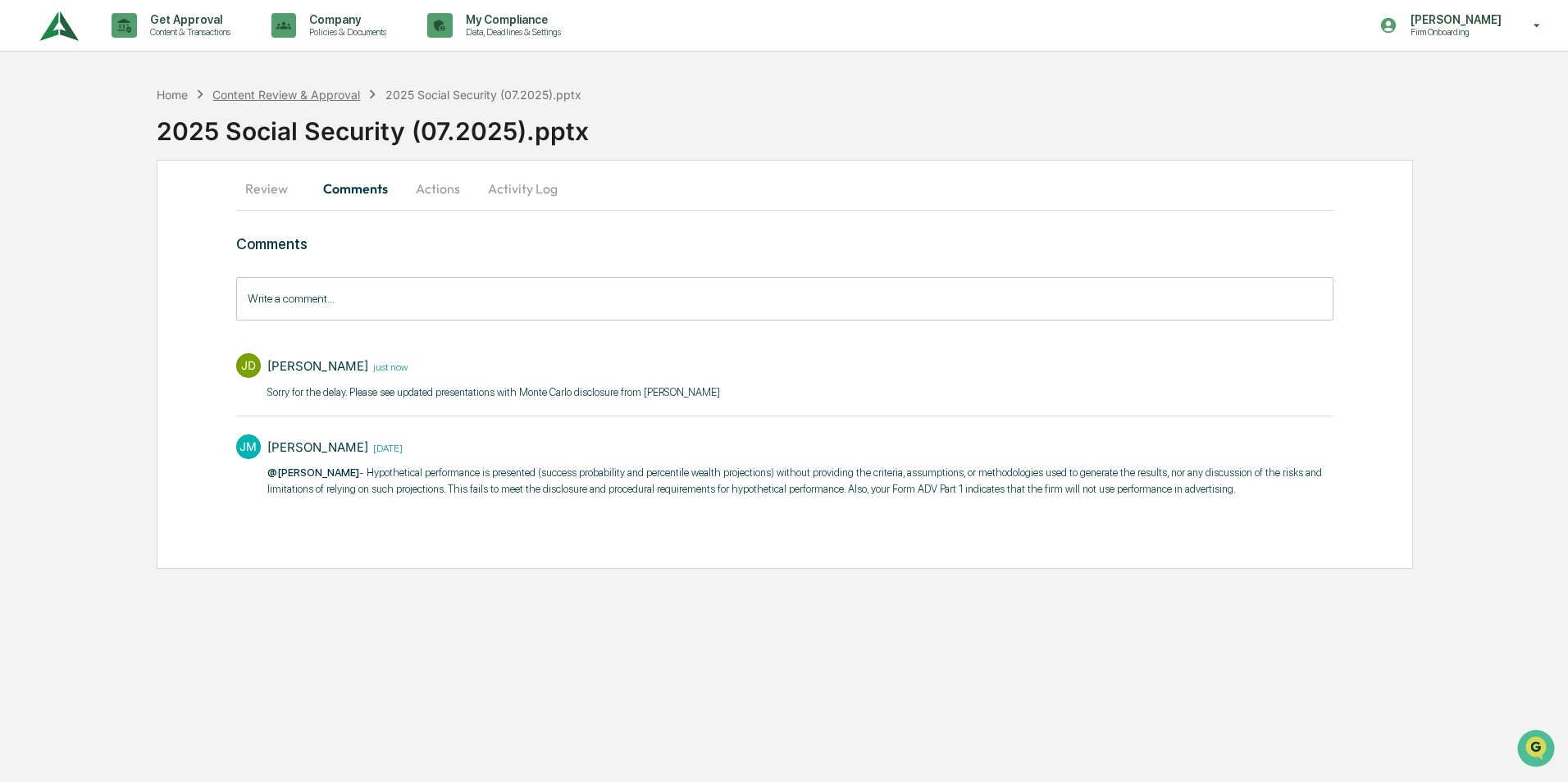
click at [316, 91] on div "Content Review & Approval" at bounding box center [287, 95] width 148 height 14
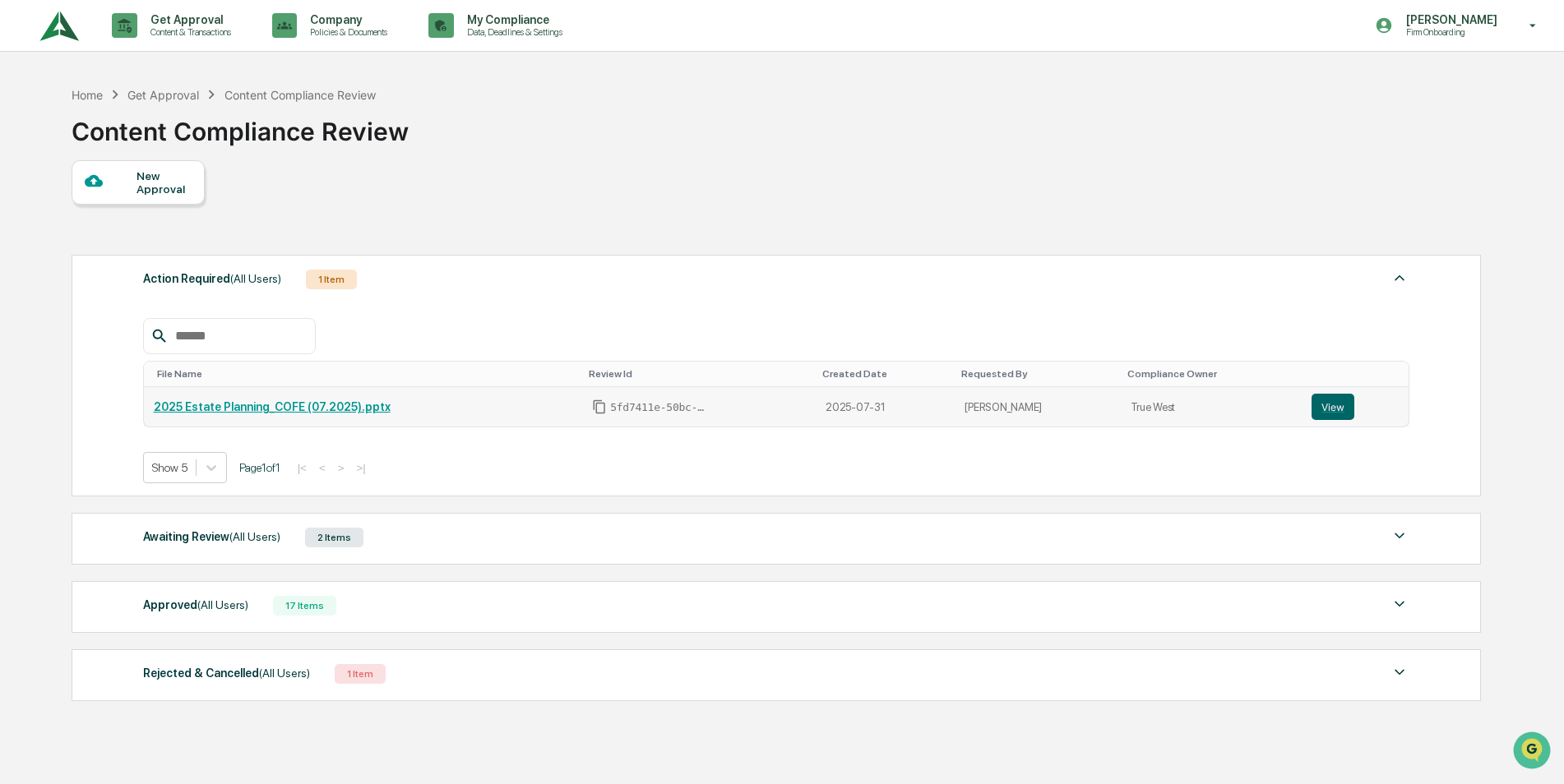
click at [259, 408] on link "2025 Estate Planning_COFE (07.2025).pptx" at bounding box center [272, 407] width 237 height 13
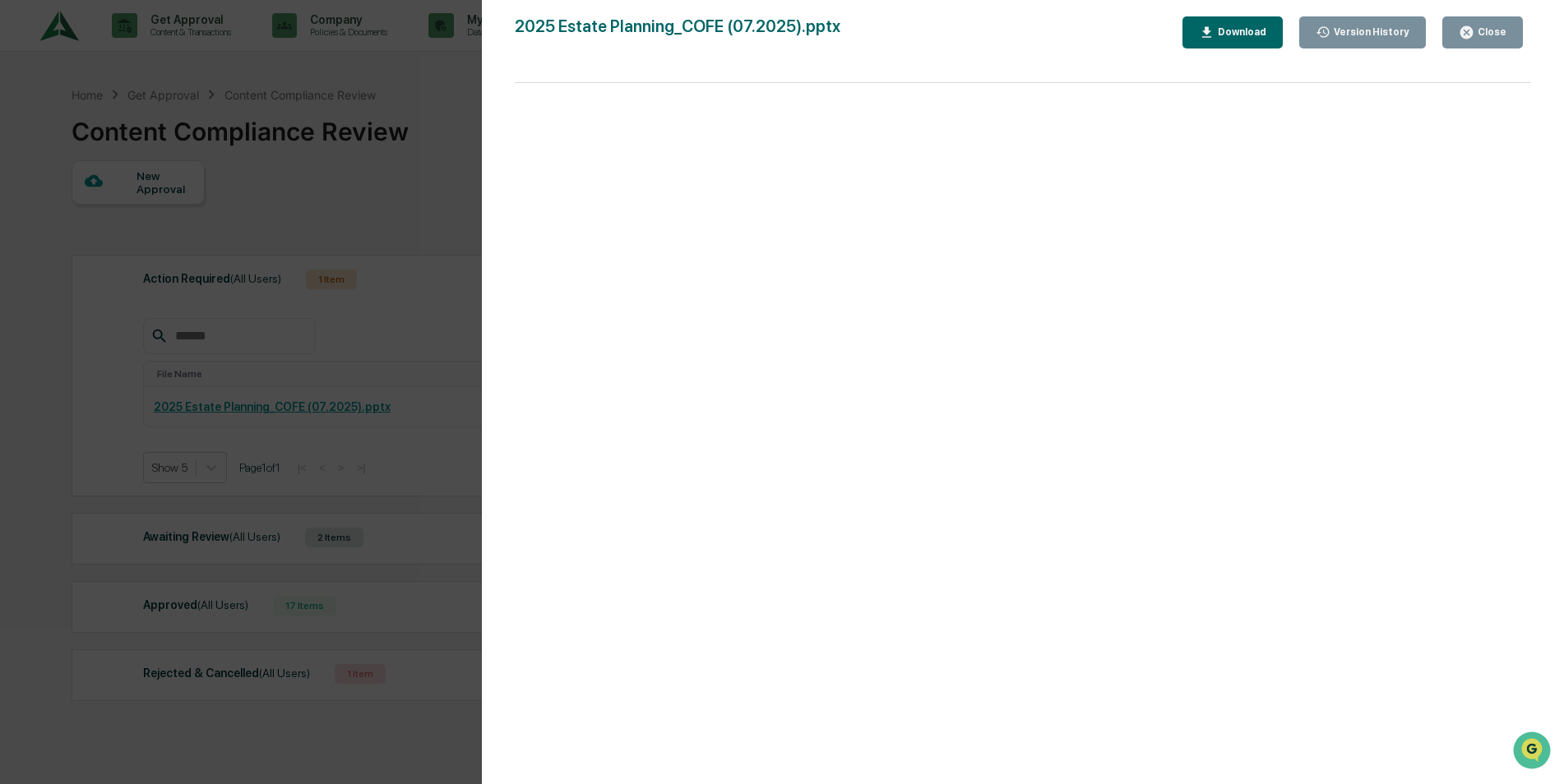
drag, startPoint x: 1487, startPoint y: 32, endPoint x: 1358, endPoint y: 116, distance: 153.9
click at [1486, 32] on div "Close" at bounding box center [1491, 32] width 32 height 12
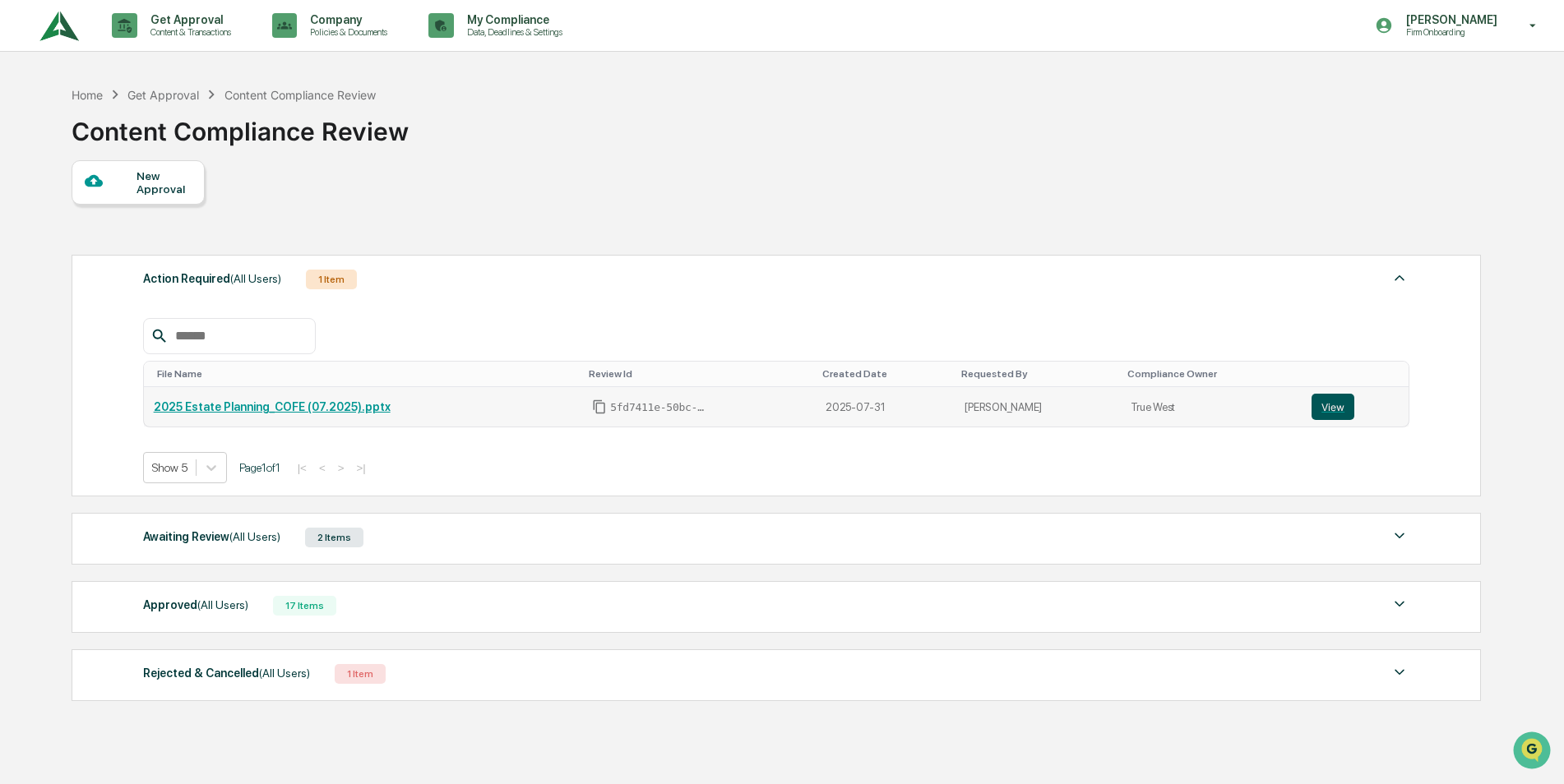
click at [1323, 406] on button "View" at bounding box center [1332, 407] width 42 height 27
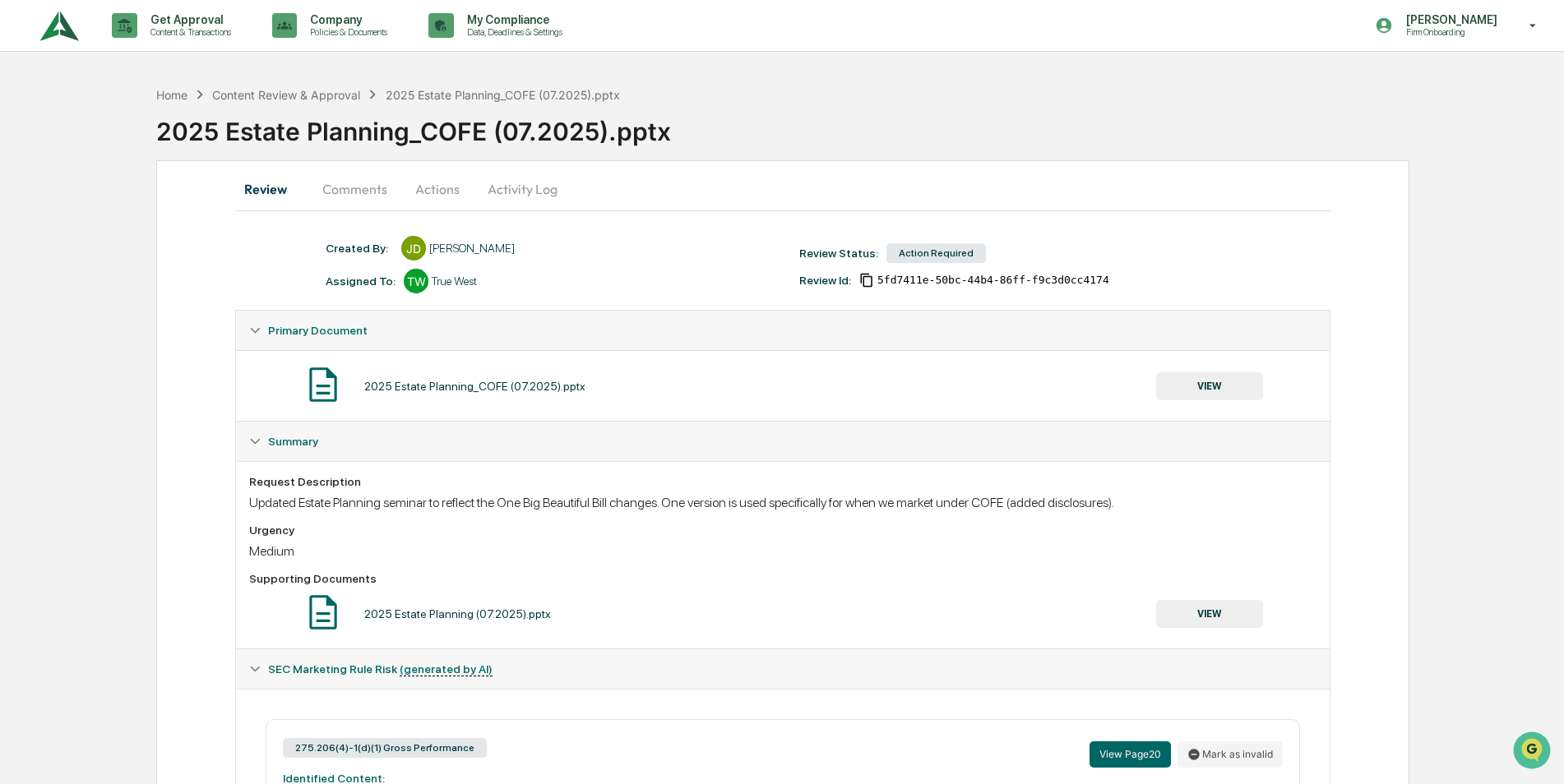
click at [436, 188] on button "Actions" at bounding box center [437, 188] width 74 height 39
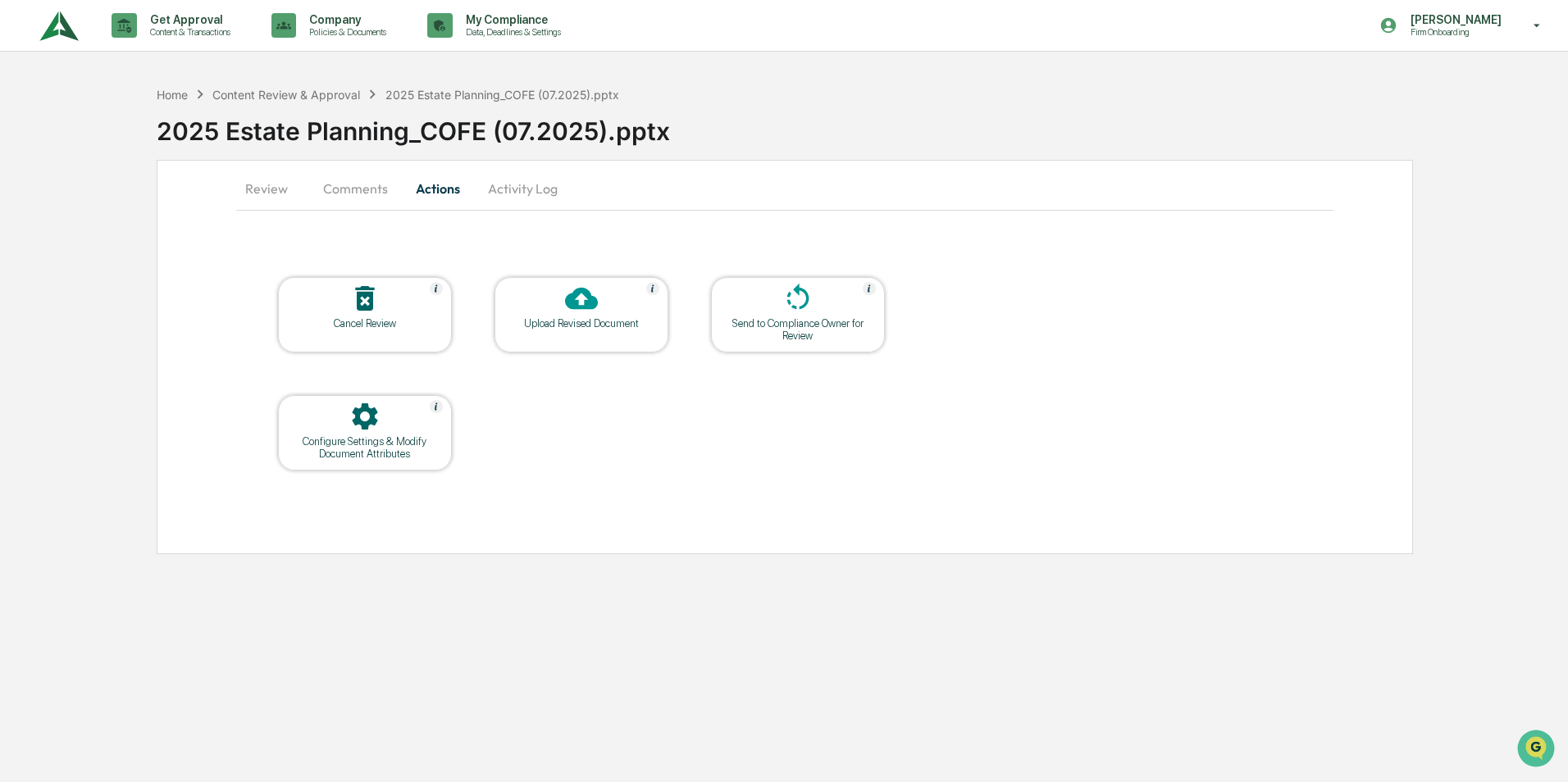
click at [581, 314] on icon at bounding box center [581, 299] width 33 height 33
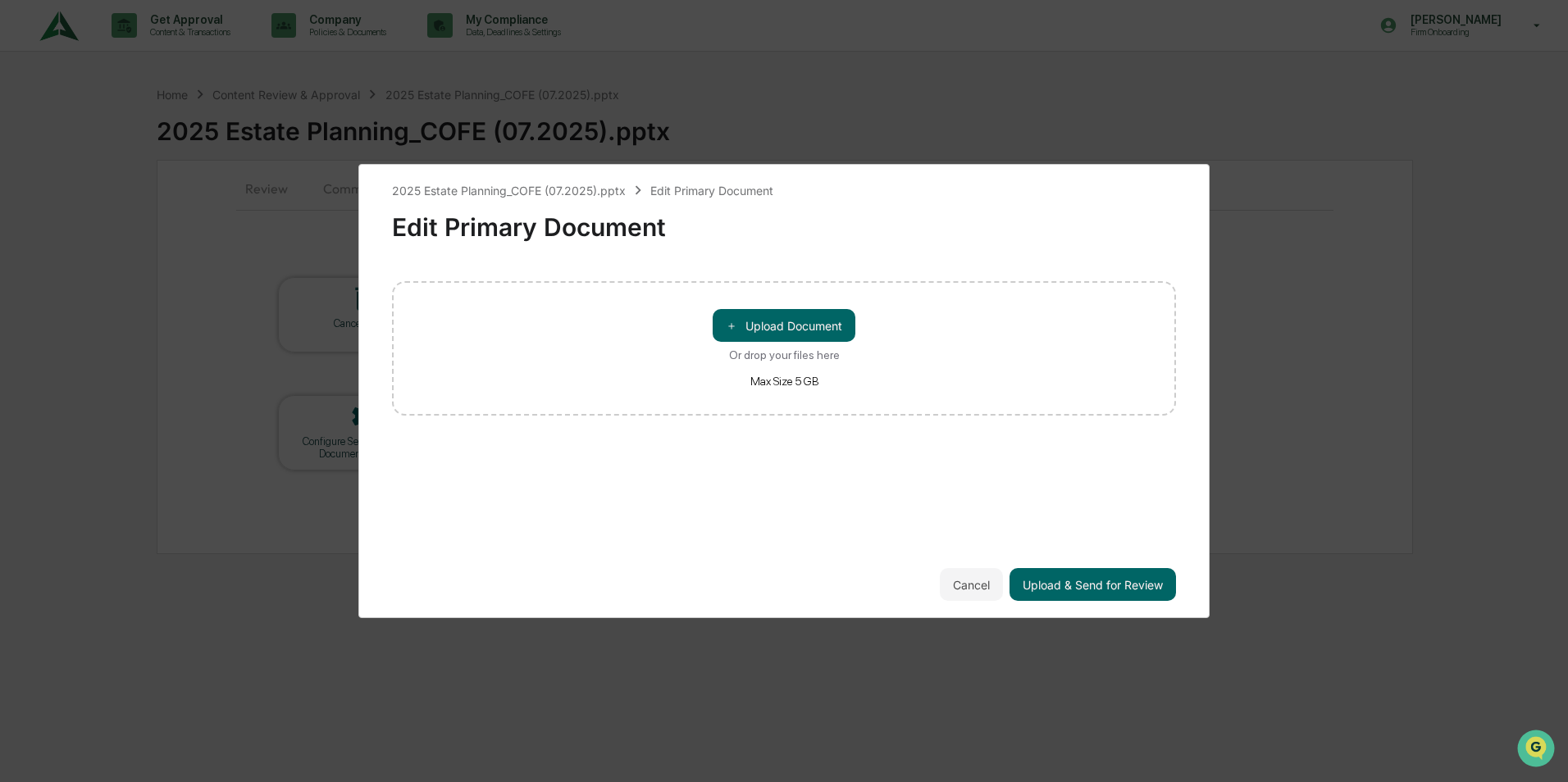
click at [755, 347] on div "＋ Upload Document Or drop your files here Max Size 5 GB" at bounding box center [784, 348] width 143 height 79
click at [0, 0] on input "＋ Upload Document Or drop your files here Max Size 5 GB" at bounding box center [0, 0] width 0 height 0
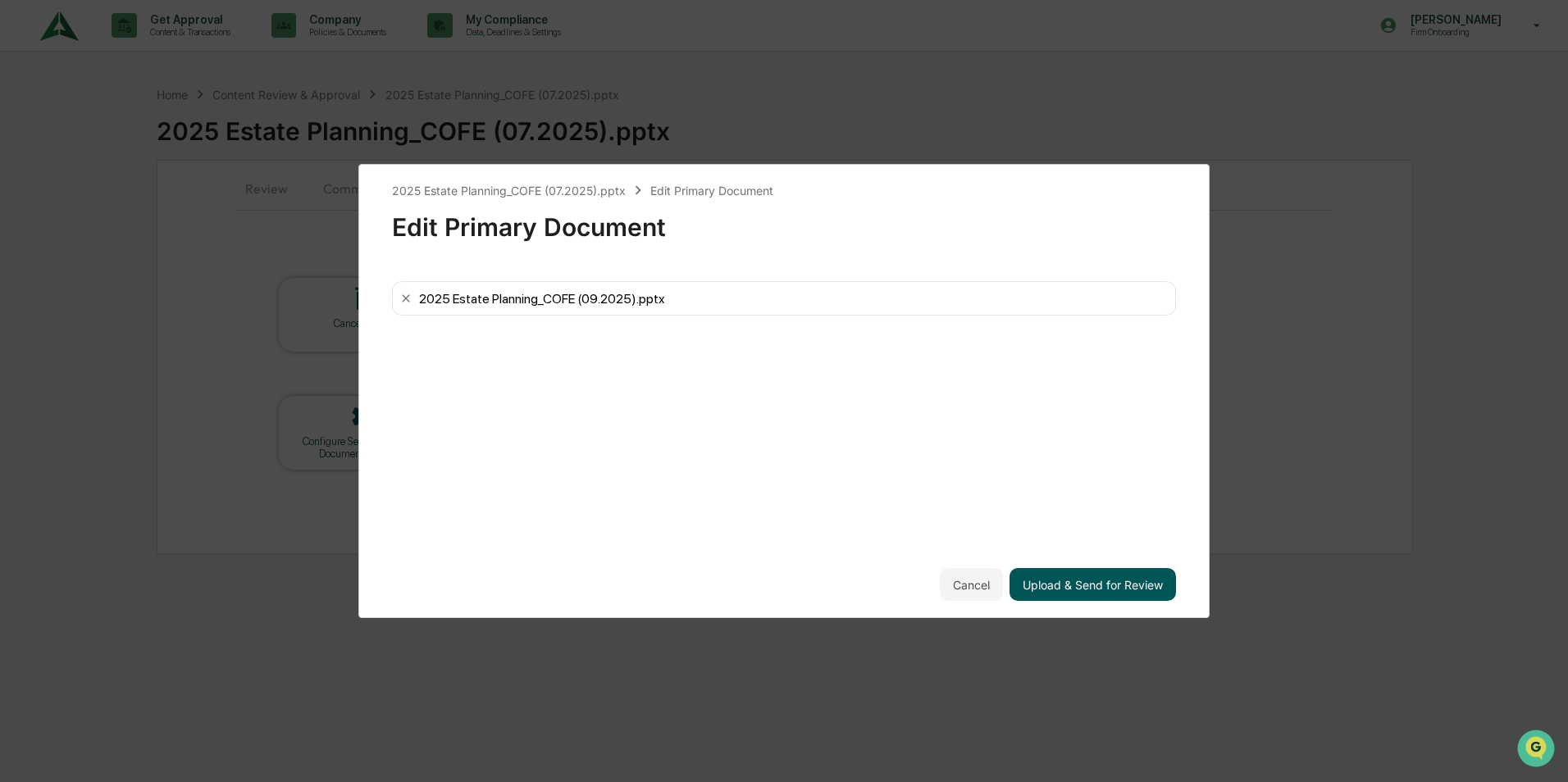
click at [1051, 586] on button "Upload & Send for Review" at bounding box center [1093, 584] width 166 height 33
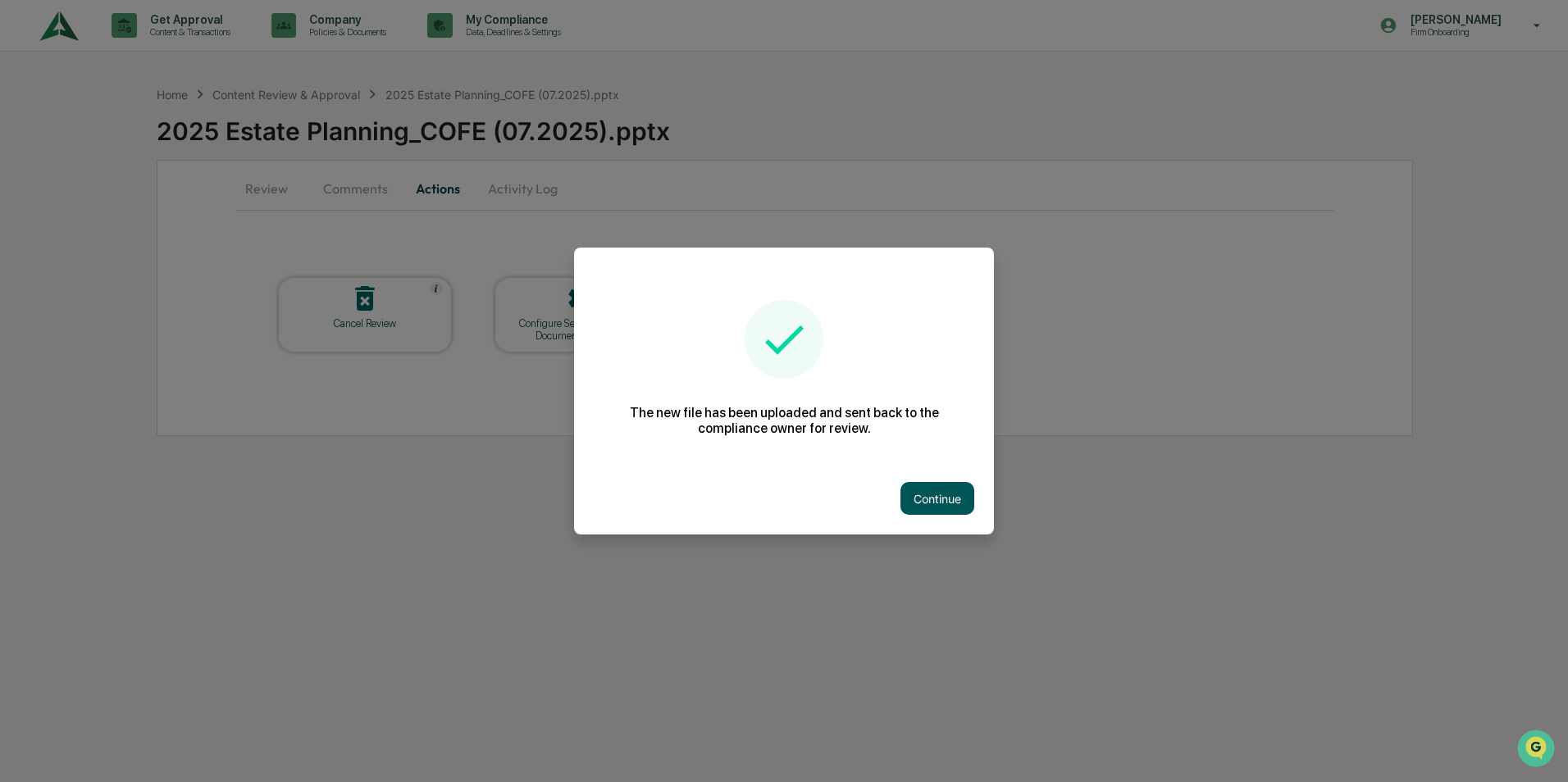
drag, startPoint x: 926, startPoint y: 496, endPoint x: 914, endPoint y: 420, distance: 76.9
click at [927, 496] on button "Continue" at bounding box center [937, 499] width 74 height 33
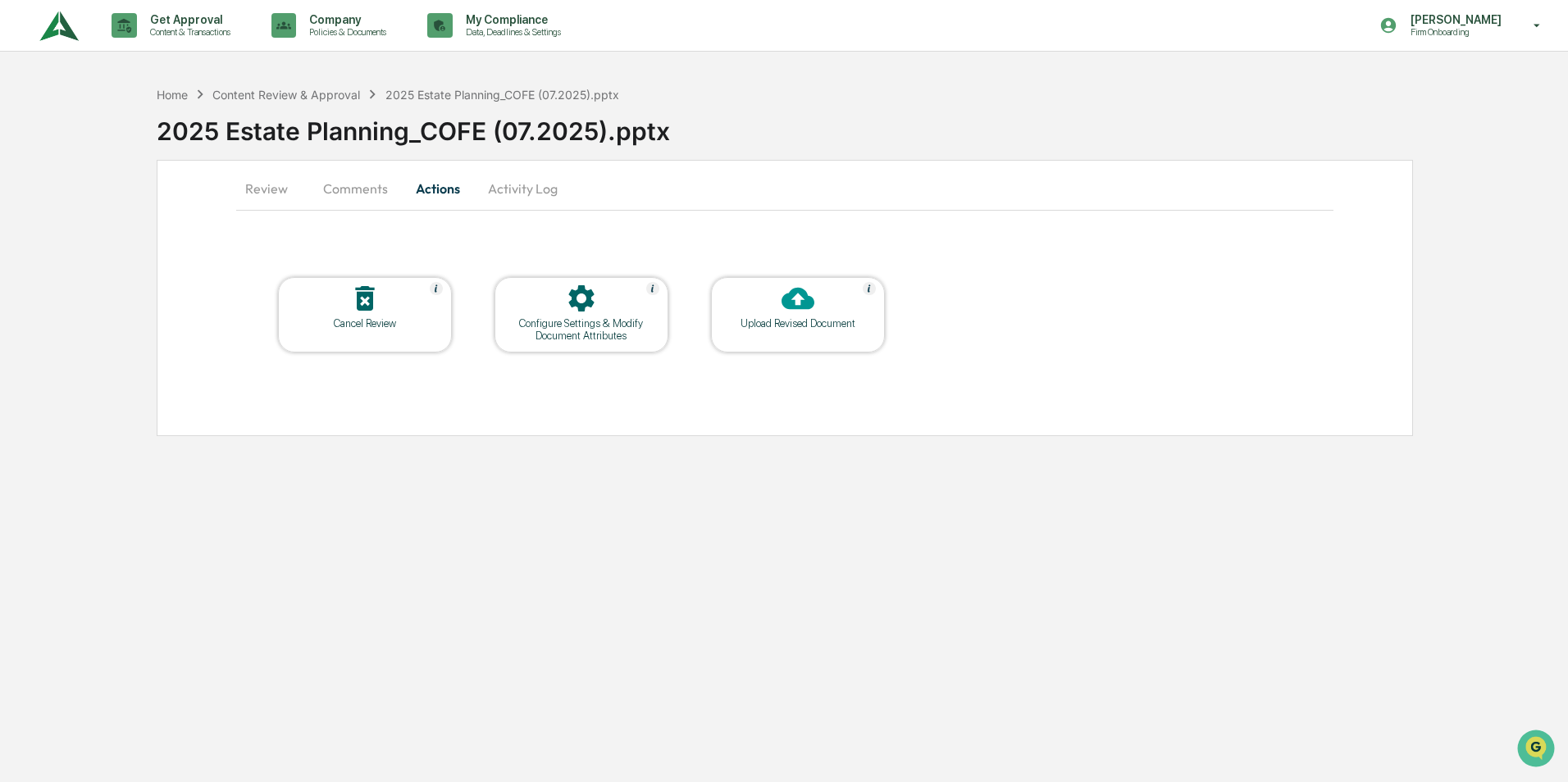
click at [822, 307] on div at bounding box center [798, 300] width 164 height 35
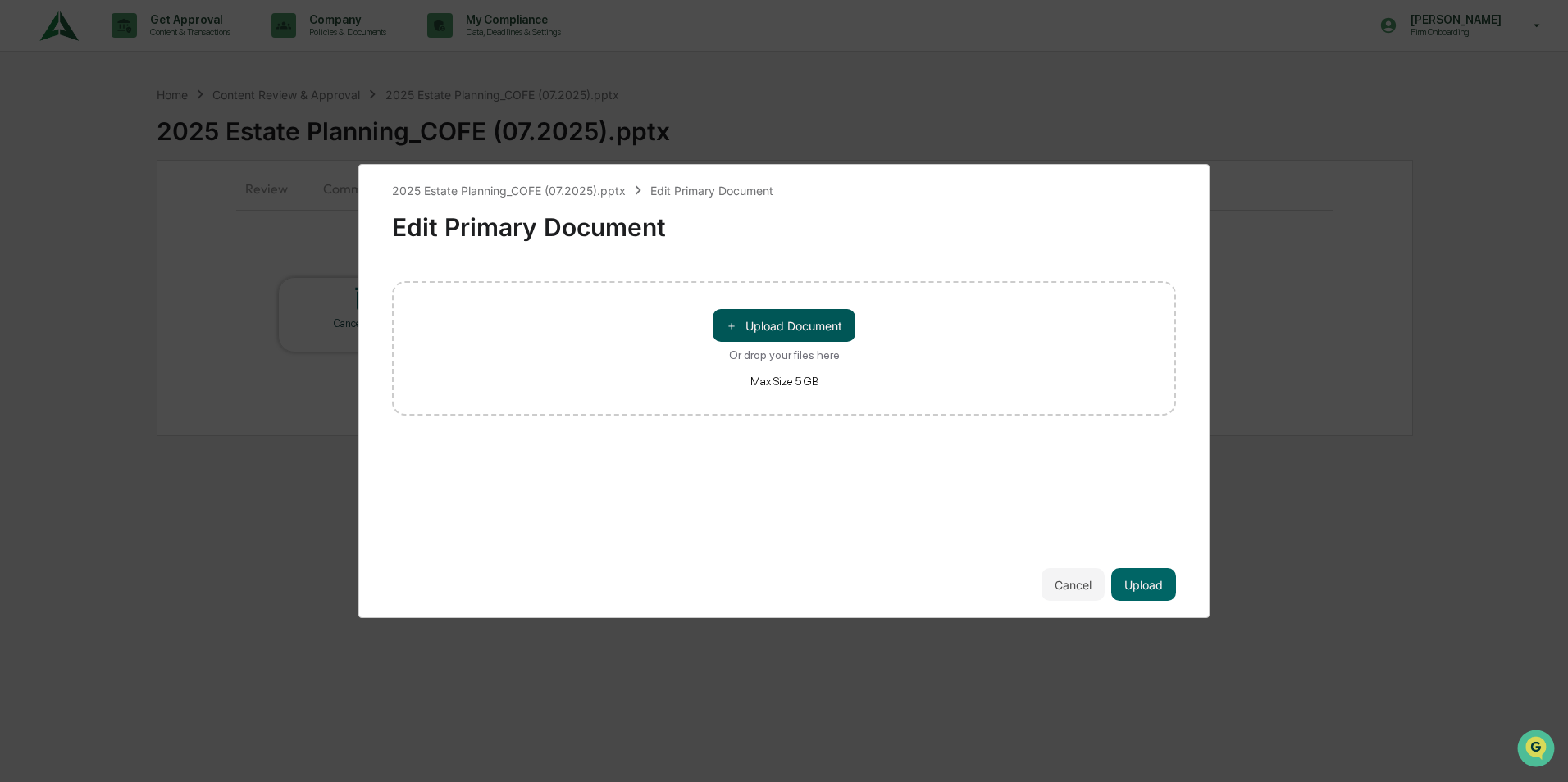
click at [769, 316] on button "＋ Upload Document" at bounding box center [784, 325] width 143 height 33
click at [1137, 583] on button "Upload" at bounding box center [1144, 584] width 65 height 33
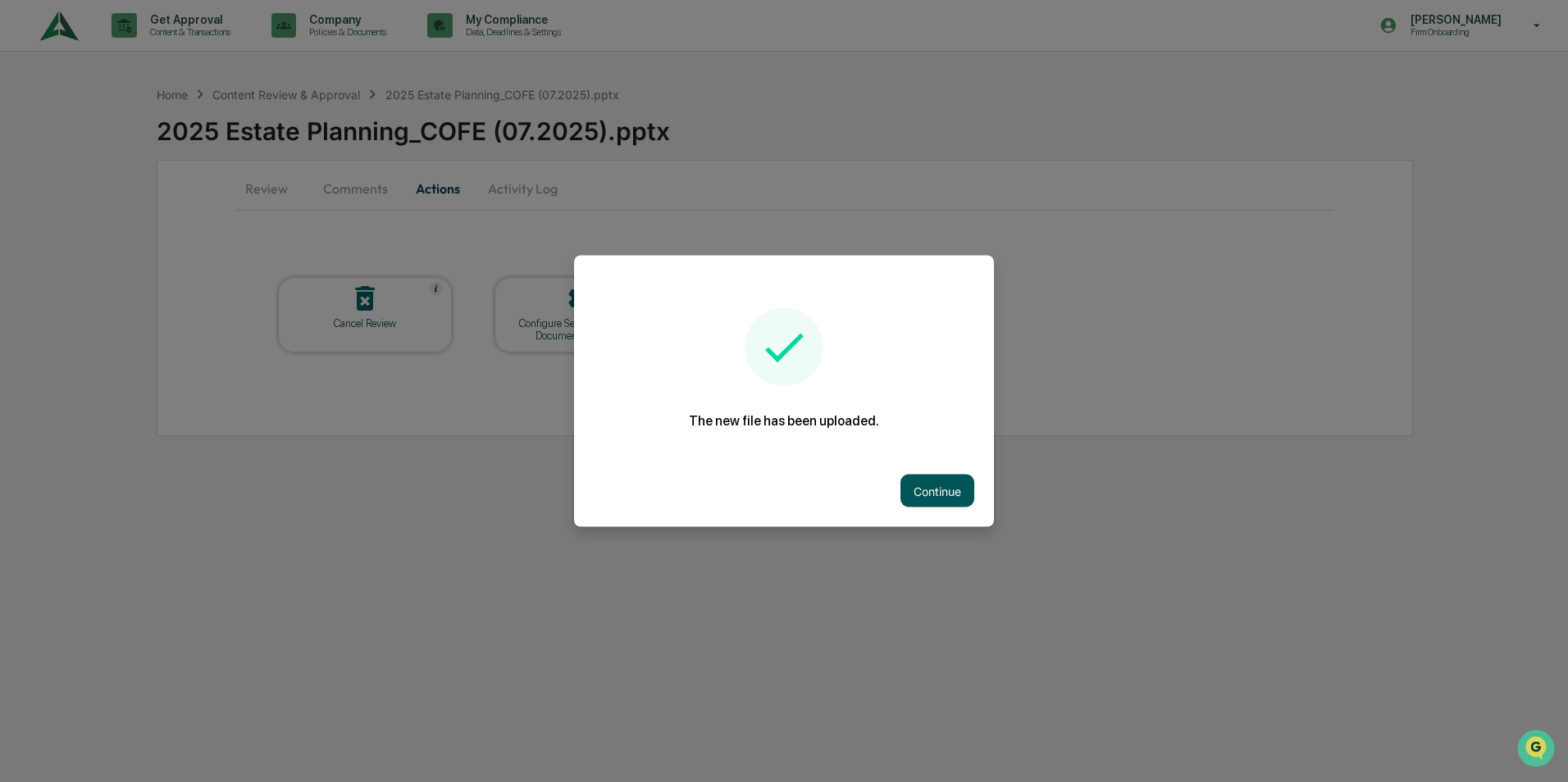
click at [922, 481] on button "Continue" at bounding box center [937, 491] width 74 height 33
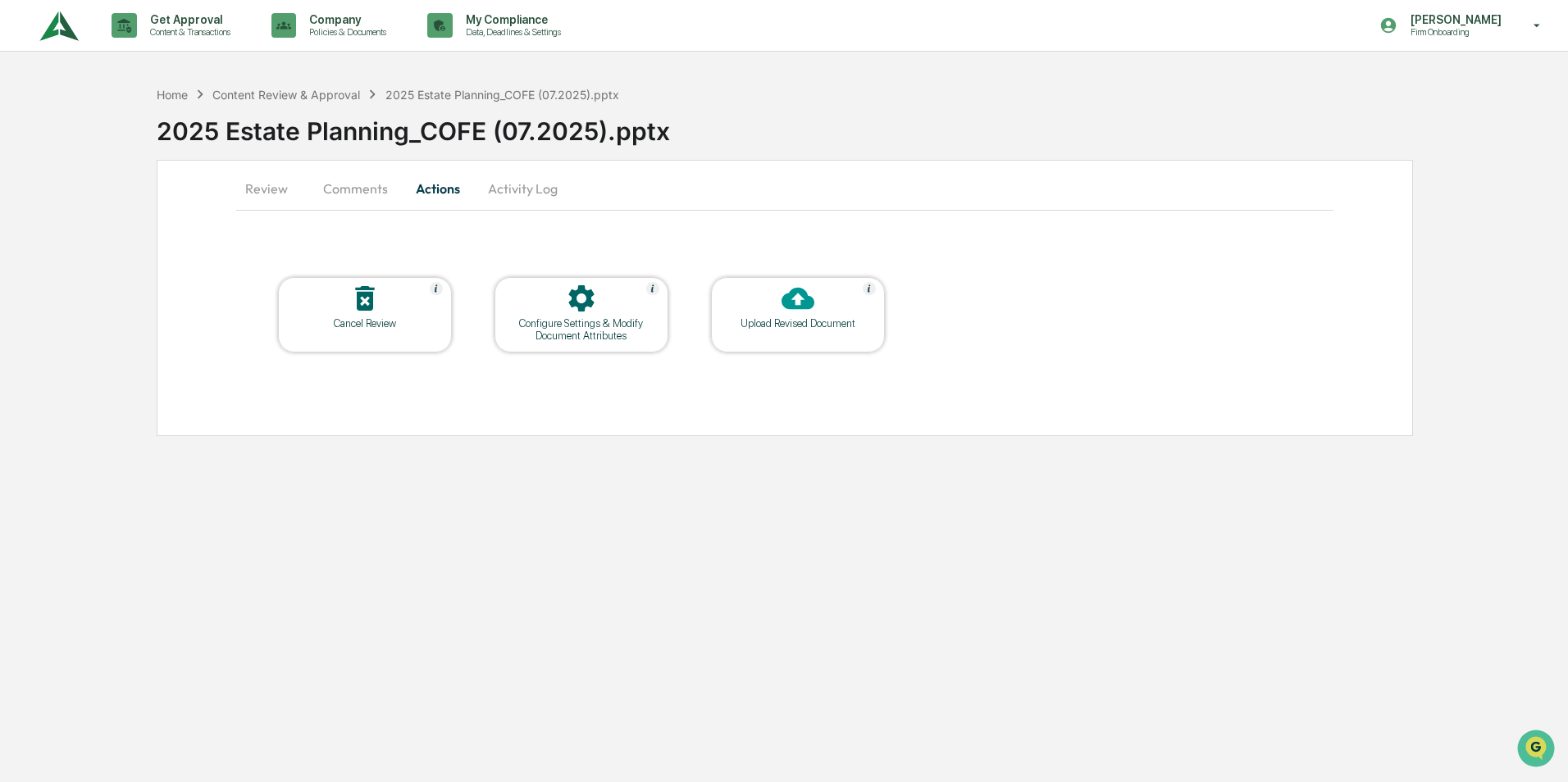
click at [348, 181] on button "Comments" at bounding box center [355, 188] width 91 height 39
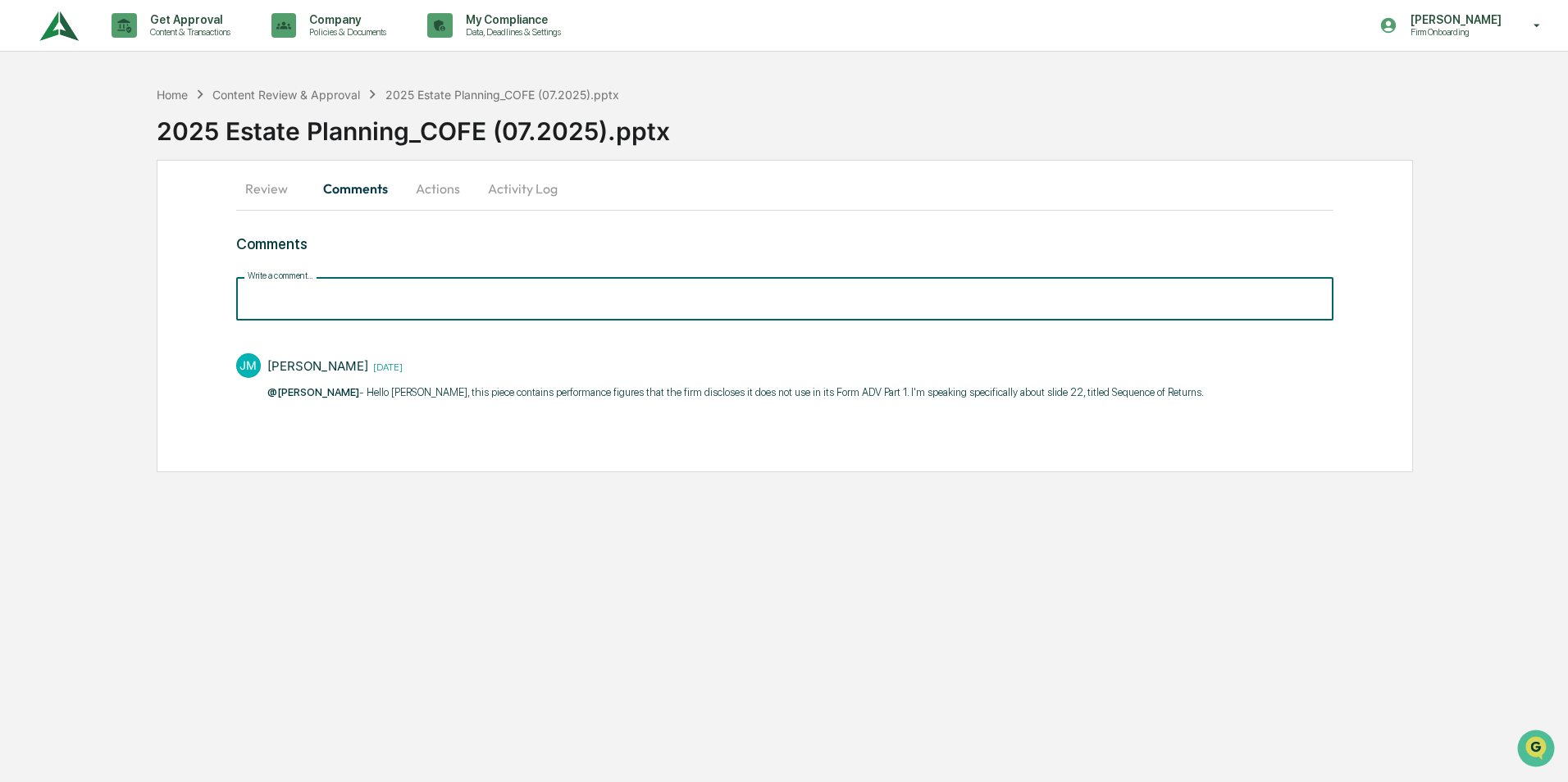
click at [331, 296] on input "Write a comment..." at bounding box center [784, 299] width 1097 height 43
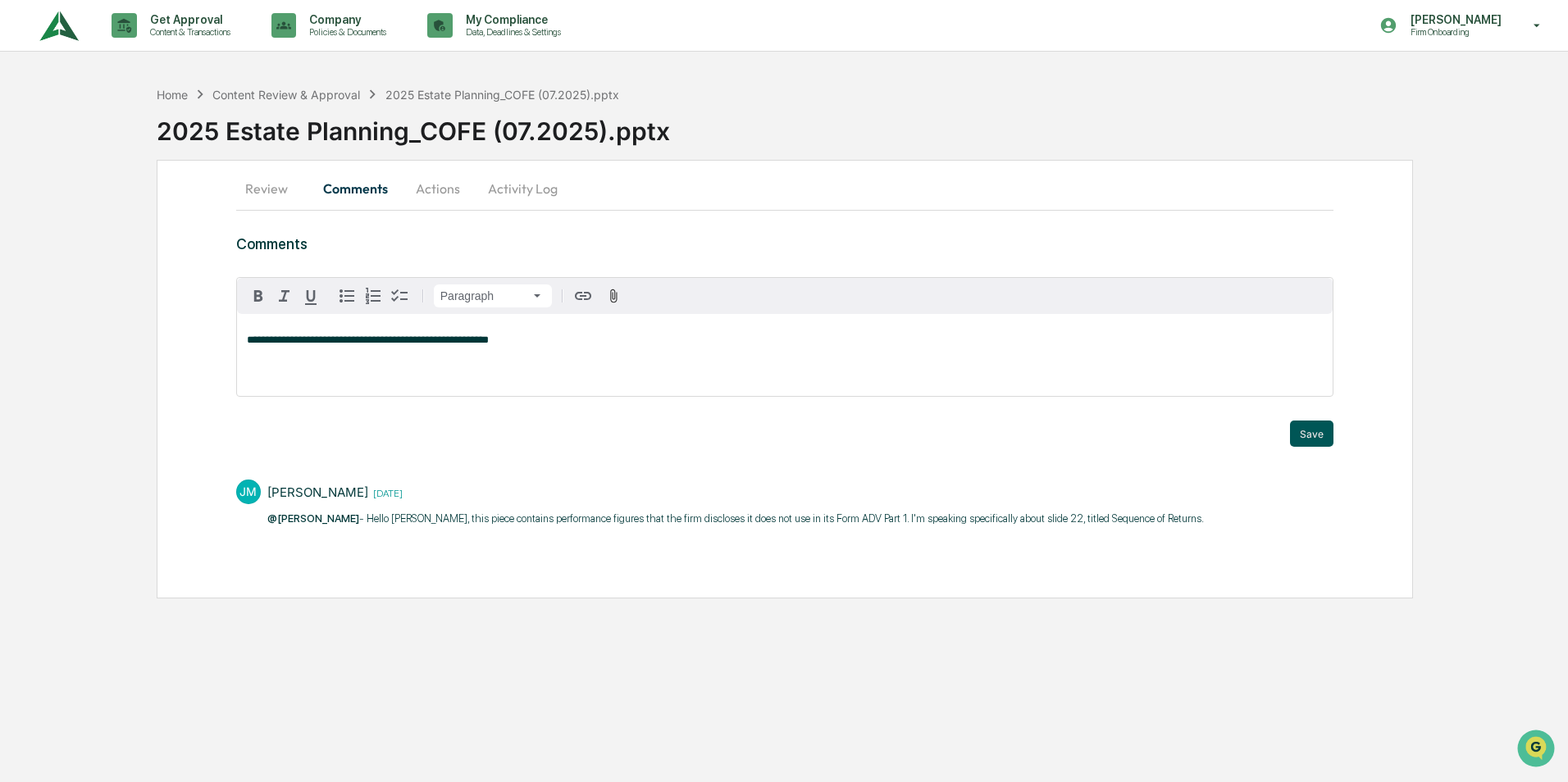
click at [1309, 426] on button "Save" at bounding box center [1311, 434] width 43 height 27
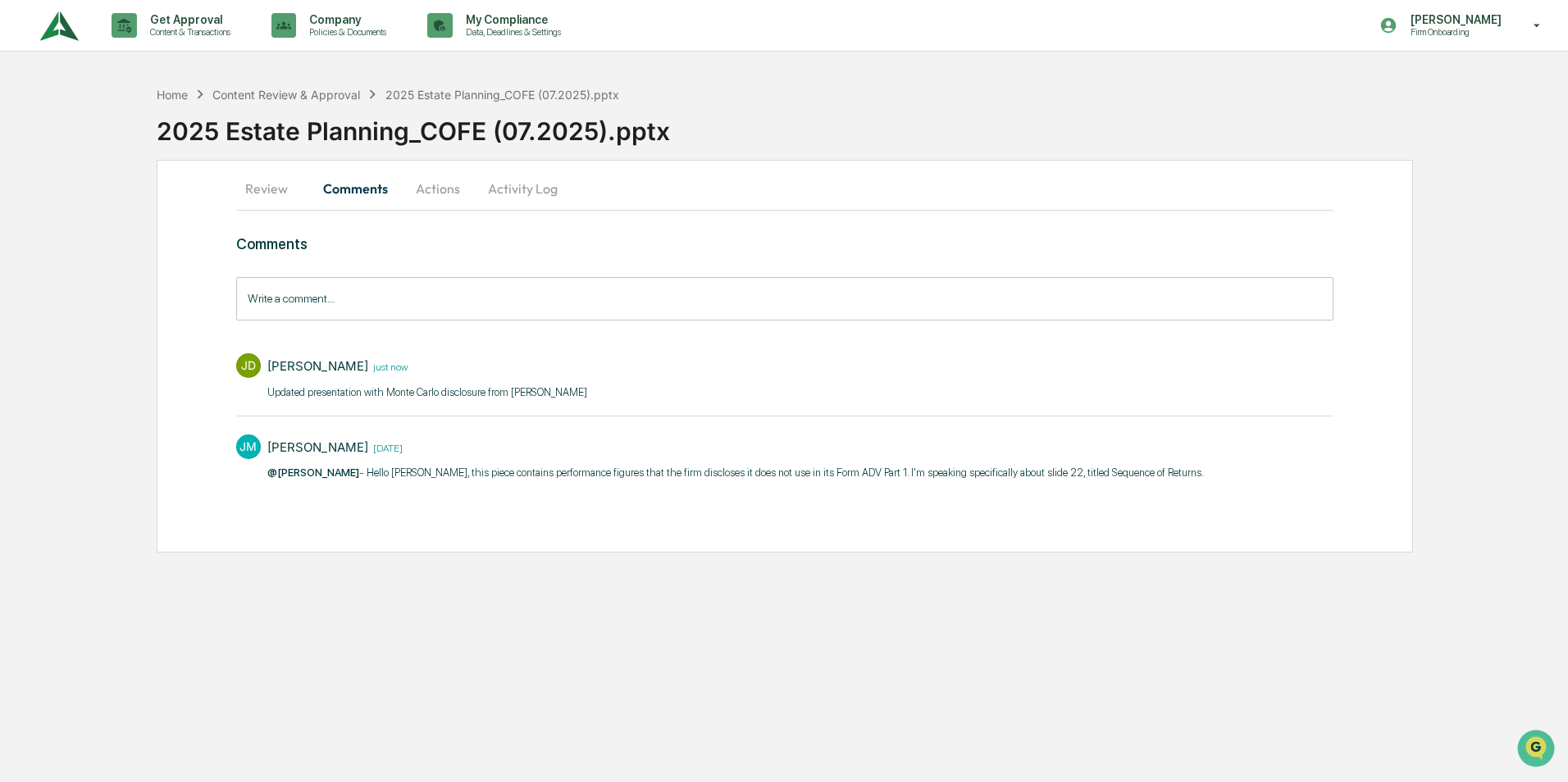
click at [434, 190] on button "Actions" at bounding box center [438, 188] width 74 height 39
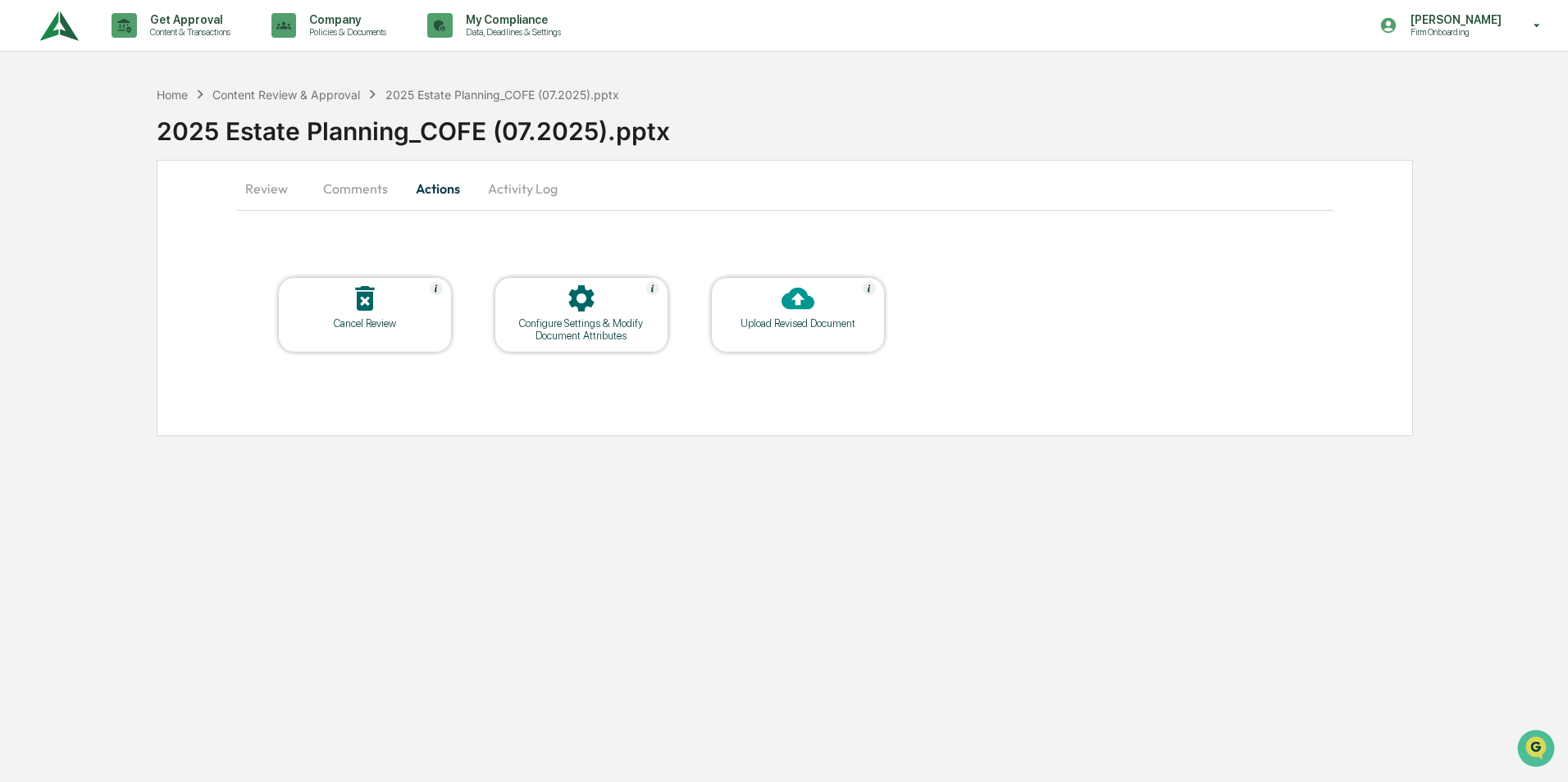
click at [501, 196] on button "Activity Log" at bounding box center [523, 188] width 96 height 39
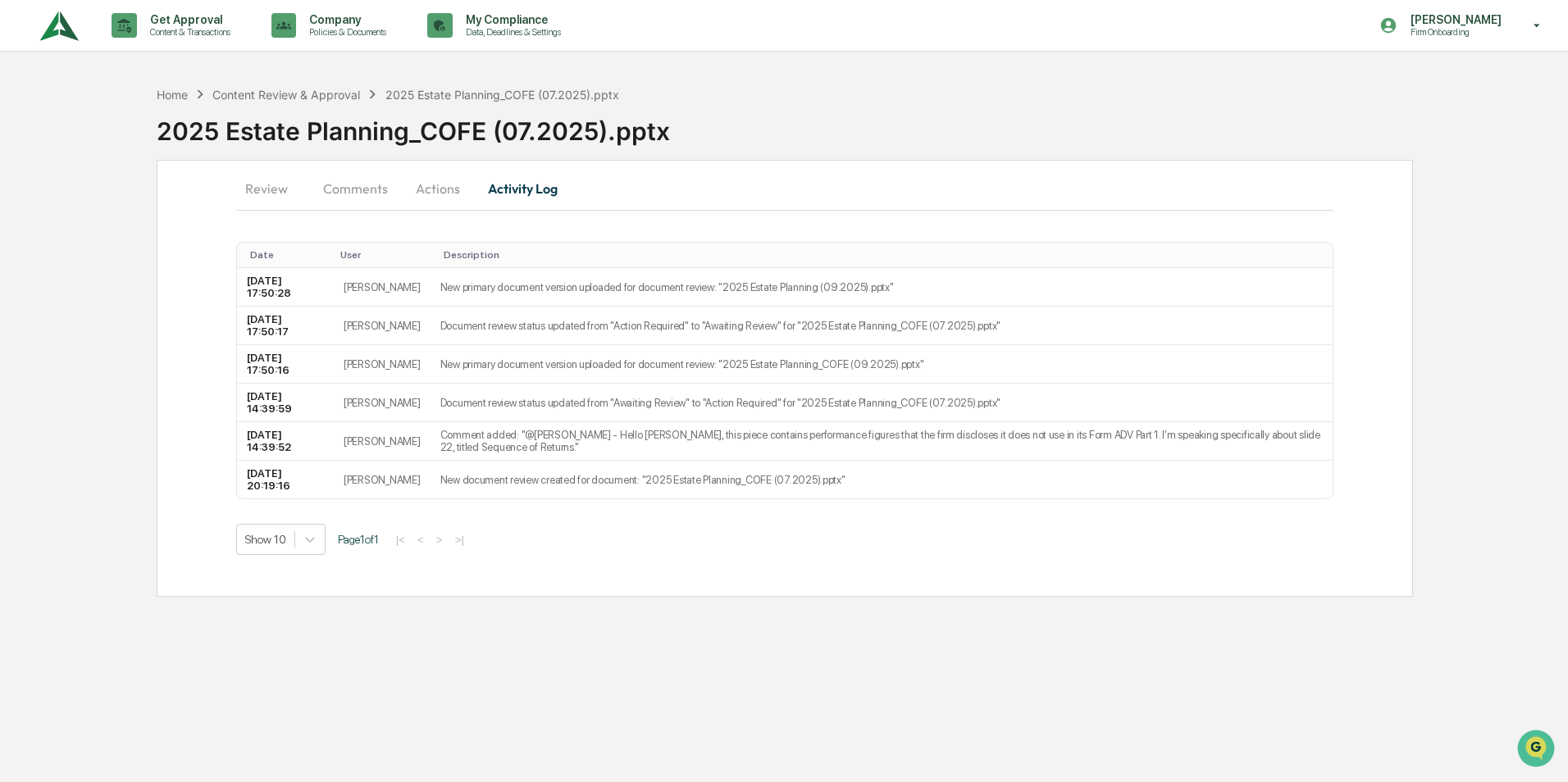
click at [271, 185] on button "Review" at bounding box center [272, 188] width 74 height 39
